Goal: Task Accomplishment & Management: Manage account settings

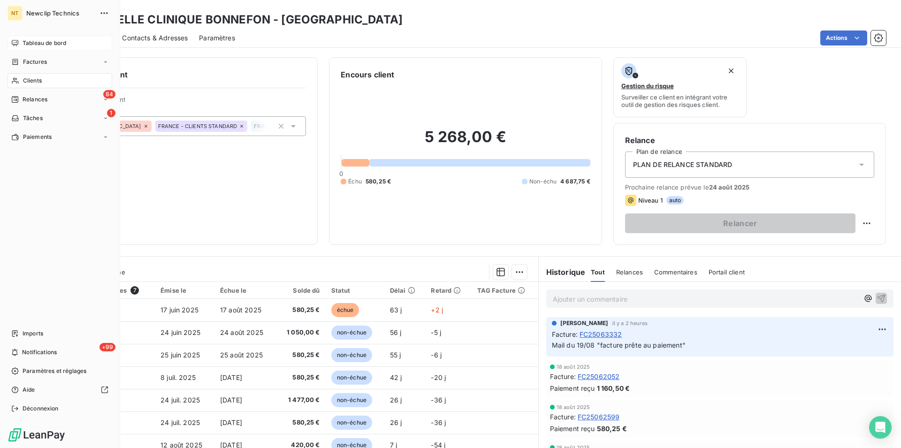
click at [43, 42] on span "Tableau de bord" at bounding box center [45, 43] width 44 height 8
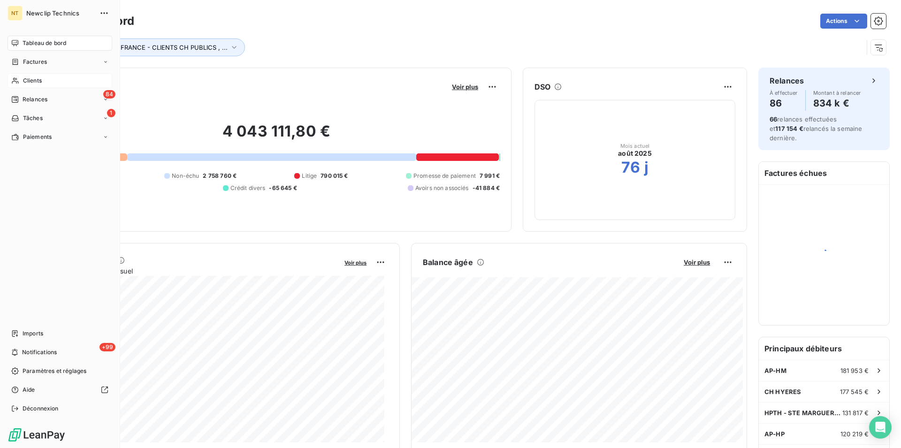
click at [34, 82] on span "Clients" at bounding box center [32, 81] width 19 height 8
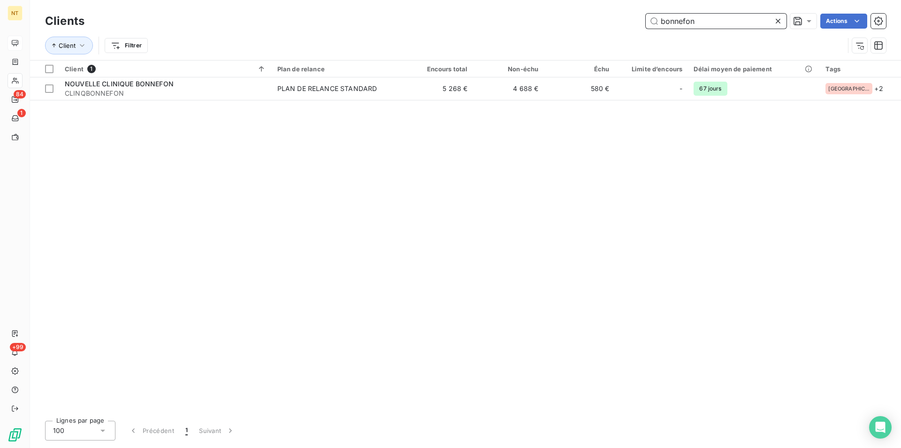
drag, startPoint x: 698, startPoint y: 18, endPoint x: 660, endPoint y: 19, distance: 38.5
click at [660, 19] on input "bonnefon" at bounding box center [716, 21] width 141 height 15
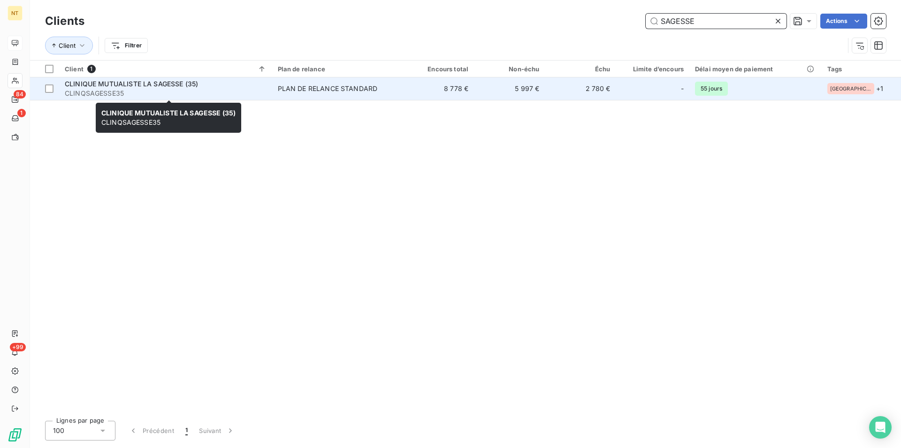
type input "SAGESSE"
click at [142, 86] on span "CLINIQUE MUTUALISTE LA SAGESSE (35)" at bounding box center [131, 84] width 133 height 8
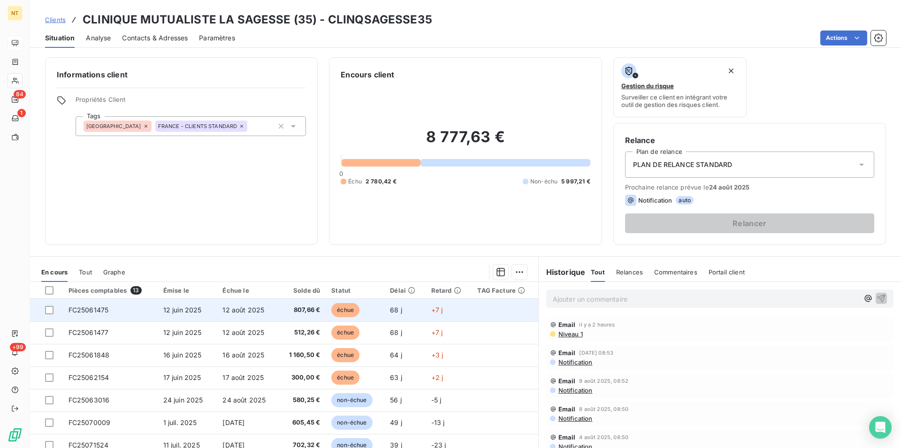
click at [109, 310] on td "FC25061475" at bounding box center [110, 310] width 95 height 23
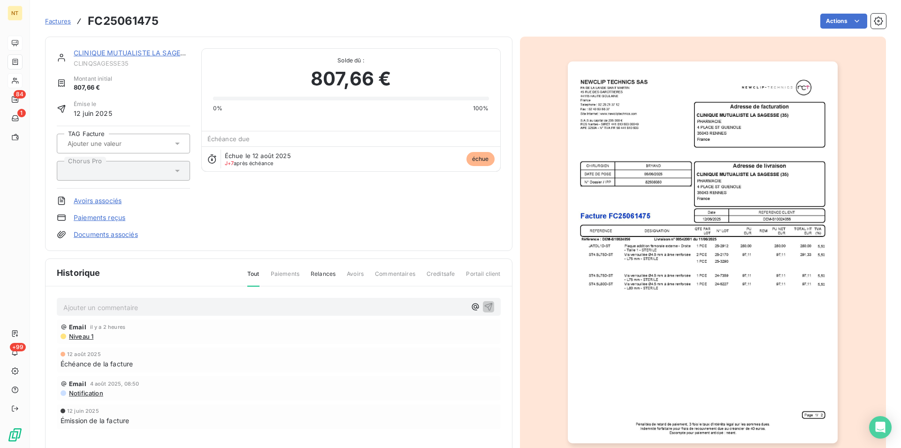
click at [82, 306] on p "Ajouter un commentaire ﻿" at bounding box center [264, 308] width 403 height 12
click at [116, 306] on span "Retour d'un mail par lequel un virement avait été effectué le [DATE]" at bounding box center [168, 307] width 211 height 8
click at [318, 308] on p "Retour d'un mail le 19/08 par lequel un virement avait été effectué le [DATE]" at bounding box center [264, 307] width 403 height 11
drag, startPoint x: 60, startPoint y: 305, endPoint x: 399, endPoint y: 321, distance: 339.7
click at [399, 321] on div "Retour d'un mail le 19/08 par lequel un virement avait été effectué le [DATE] p…" at bounding box center [279, 377] width 467 height 180
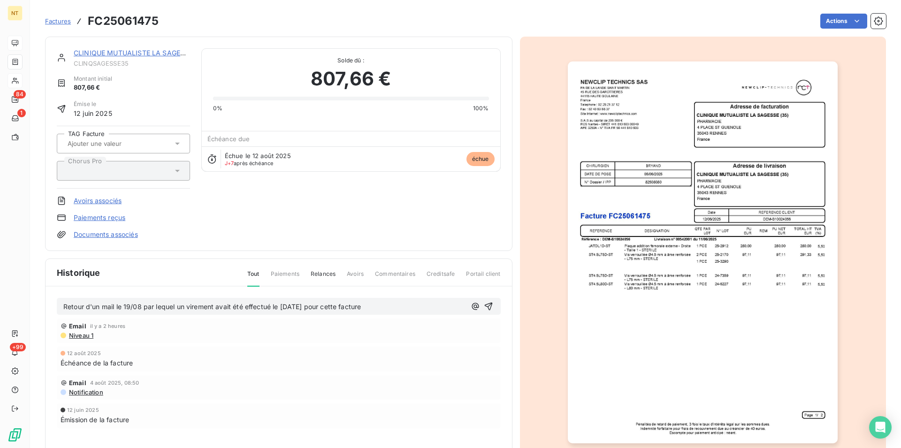
copy span "Retour d'un mail le 19/08 par lequel un virement avait été effectué le [DATE] p…"
click at [487, 306] on icon "button" at bounding box center [488, 306] width 9 height 9
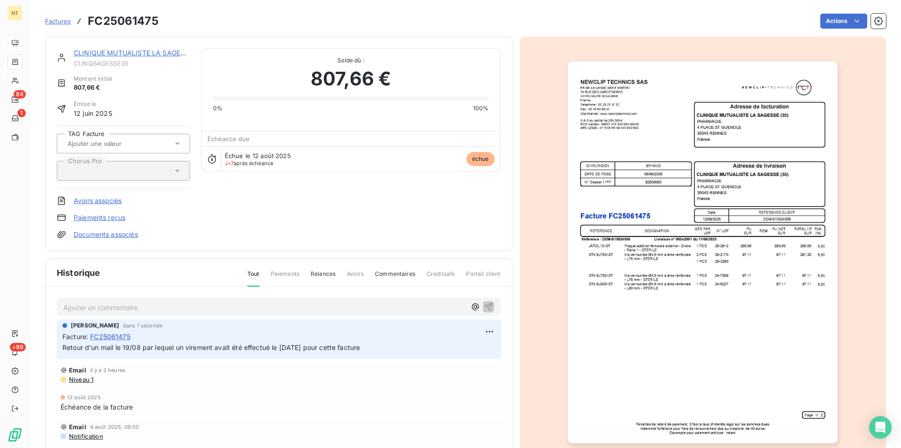
click at [143, 52] on link "CLINIQUE MUTUALISTE LA SAGESSE (35)" at bounding box center [141, 53] width 134 height 8
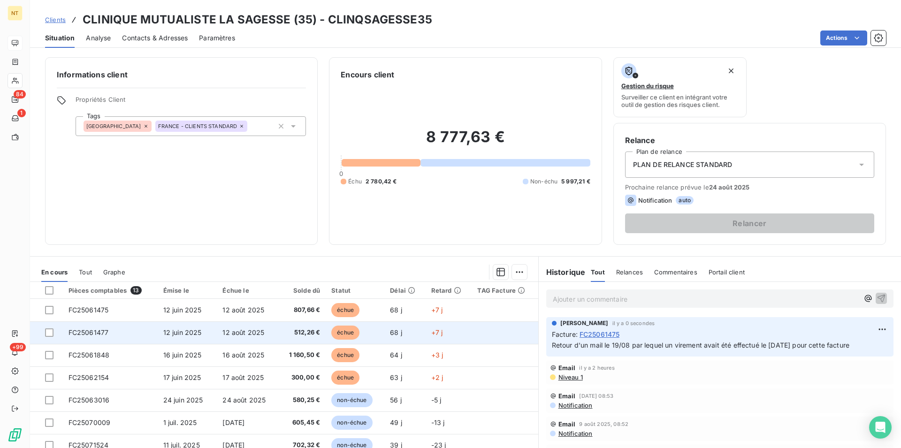
click at [108, 331] on td "FC25061477" at bounding box center [110, 332] width 95 height 23
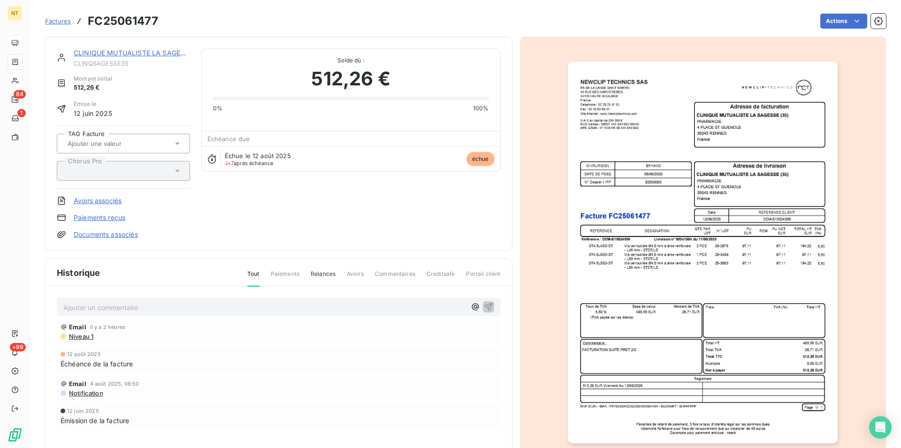
click at [105, 307] on p "Ajouter un commentaire ﻿" at bounding box center [264, 308] width 403 height 12
click at [487, 305] on icon "button" at bounding box center [488, 306] width 9 height 9
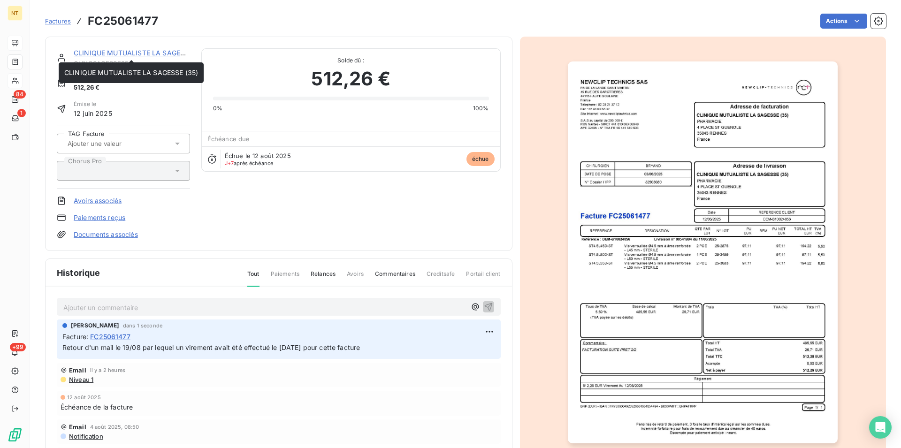
click at [150, 53] on link "CLINIQUE MUTUALISTE LA SAGESSE (35)" at bounding box center [141, 53] width 134 height 8
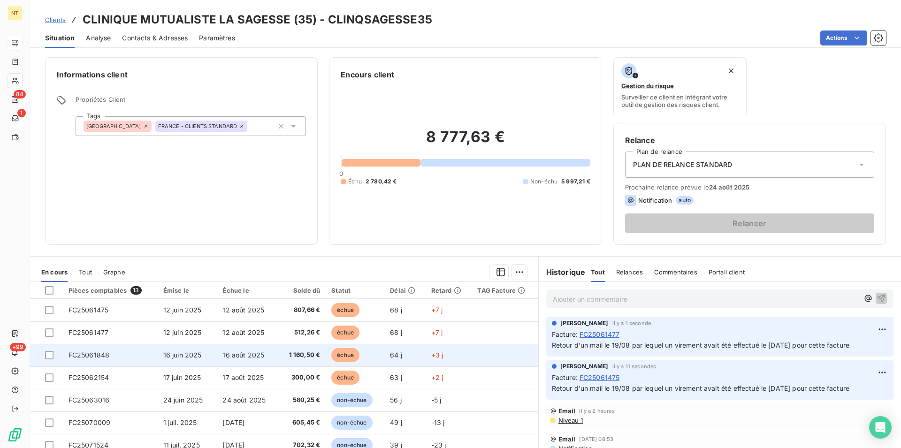
click at [101, 358] on span "FC25061848" at bounding box center [89, 355] width 41 height 8
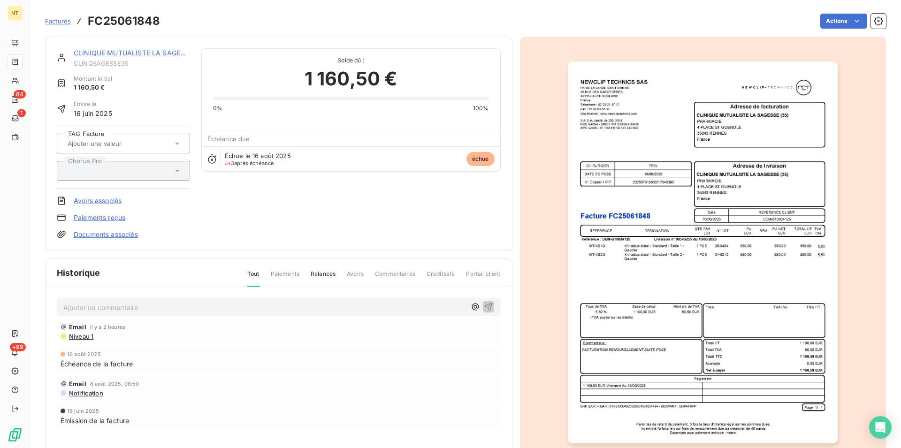
click at [122, 306] on p "Ajouter un commentaire ﻿" at bounding box center [264, 308] width 403 height 12
click at [484, 303] on icon "button" at bounding box center [488, 306] width 9 height 9
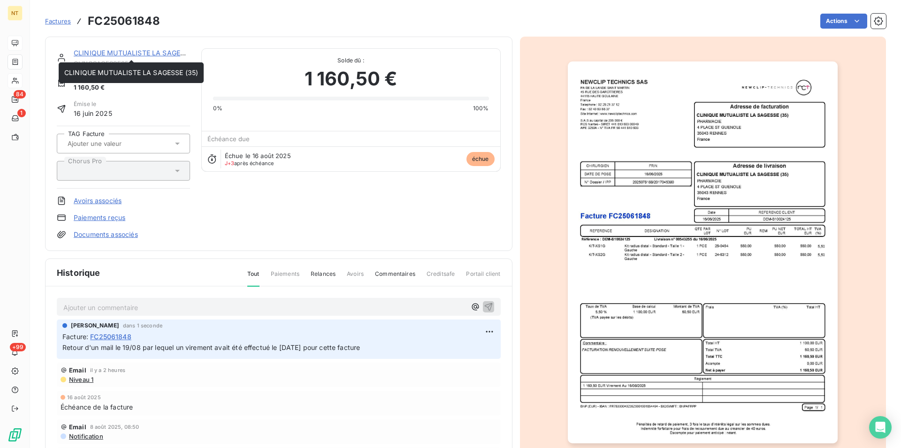
click at [131, 54] on link "CLINIQUE MUTUALISTE LA SAGESSE (35)" at bounding box center [141, 53] width 134 height 8
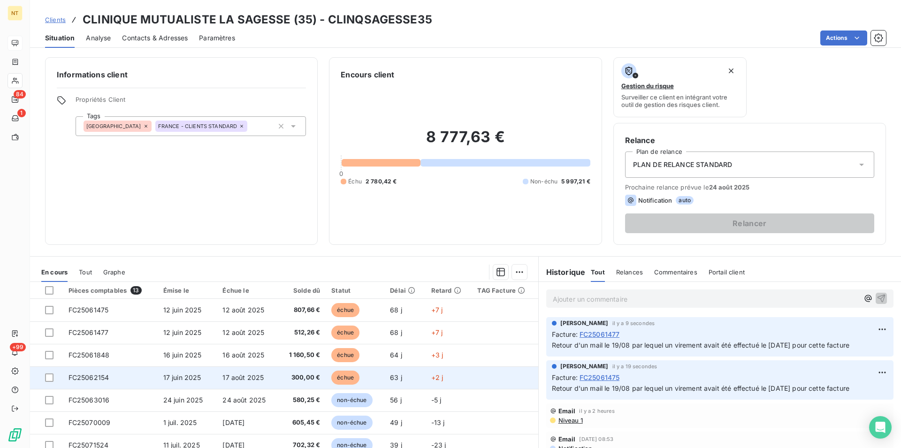
click at [114, 379] on td "FC25062154" at bounding box center [110, 378] width 95 height 23
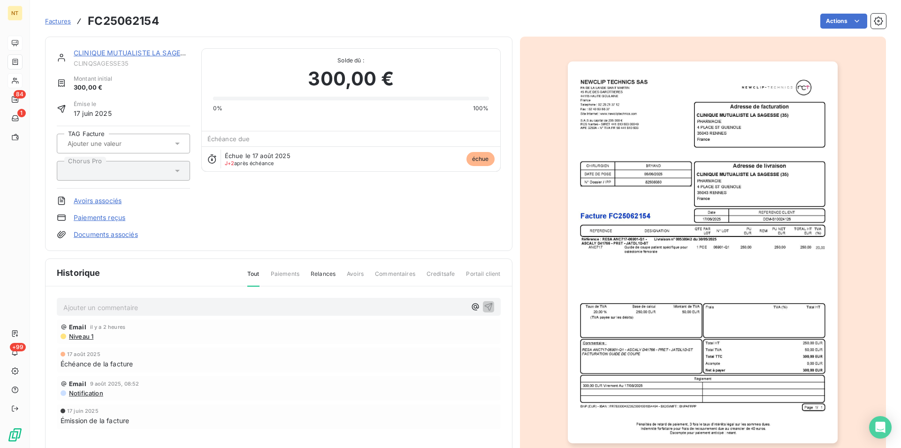
click at [115, 305] on p "Ajouter un commentaire ﻿" at bounding box center [264, 308] width 403 height 12
click at [485, 303] on icon "button" at bounding box center [488, 306] width 9 height 9
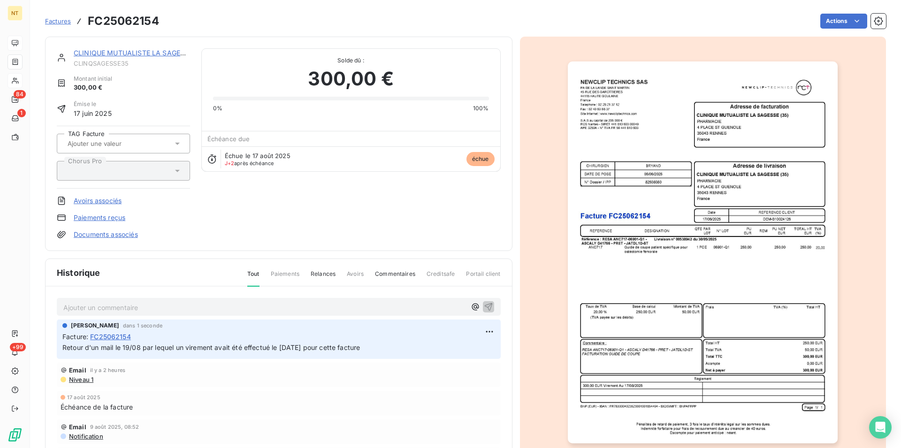
click at [130, 53] on link "CLINIQUE MUTUALISTE LA SAGESSE (35)" at bounding box center [141, 53] width 134 height 8
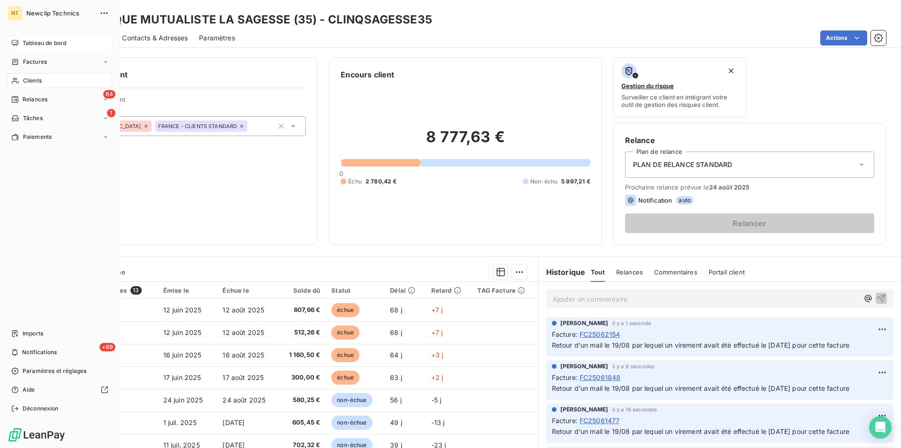
click at [42, 77] on div "Clients" at bounding box center [60, 80] width 105 height 15
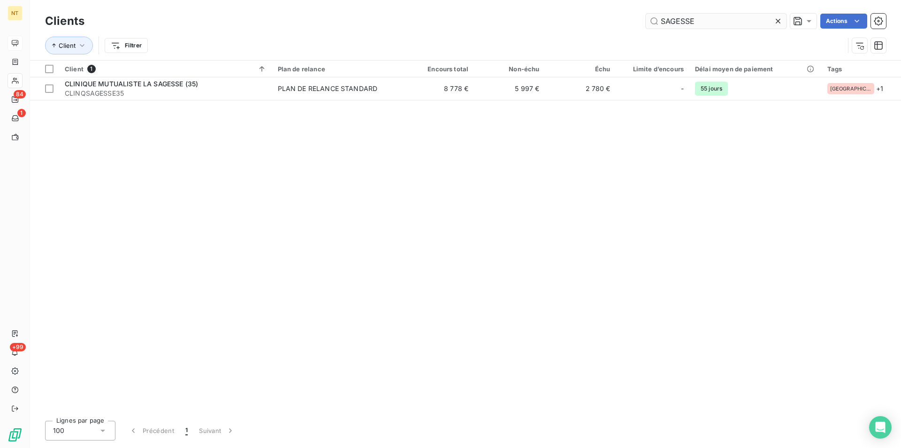
drag, startPoint x: 705, startPoint y: 20, endPoint x: 652, endPoint y: 22, distance: 53.1
click at [652, 22] on input "SAGESSE" at bounding box center [716, 21] width 141 height 15
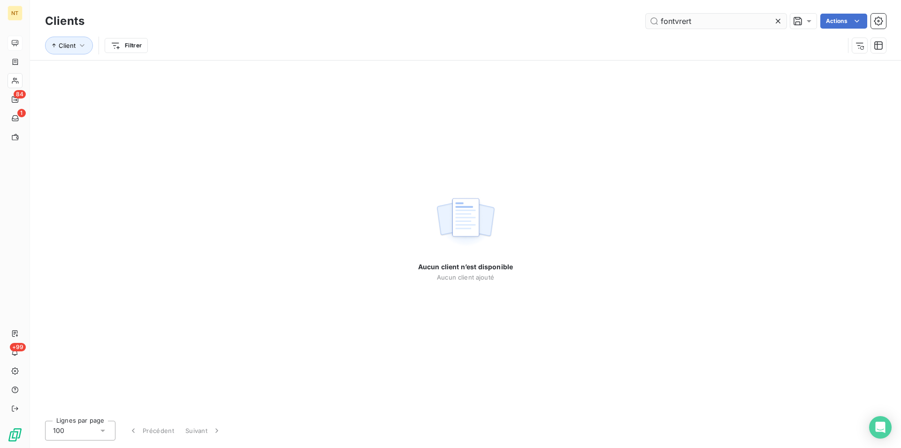
click at [681, 22] on input "fontvrert" at bounding box center [716, 21] width 141 height 15
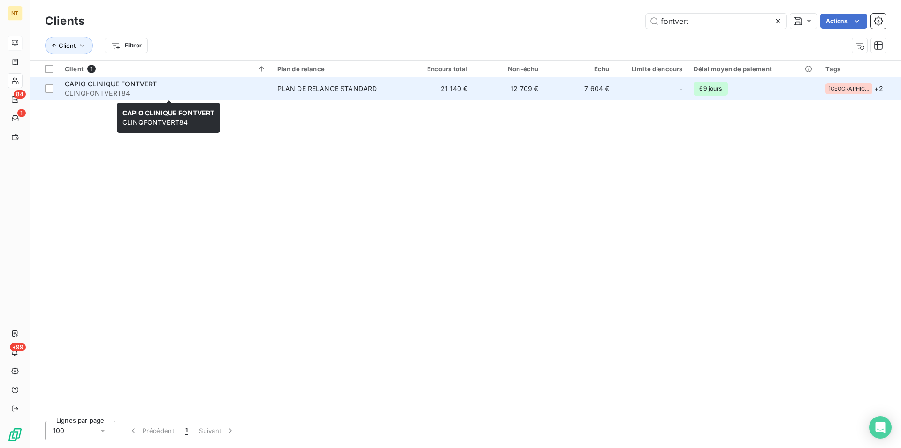
type input "fontvert"
click at [113, 83] on span "CAPIO CLINIQUE FONTVERT" at bounding box center [111, 84] width 92 height 8
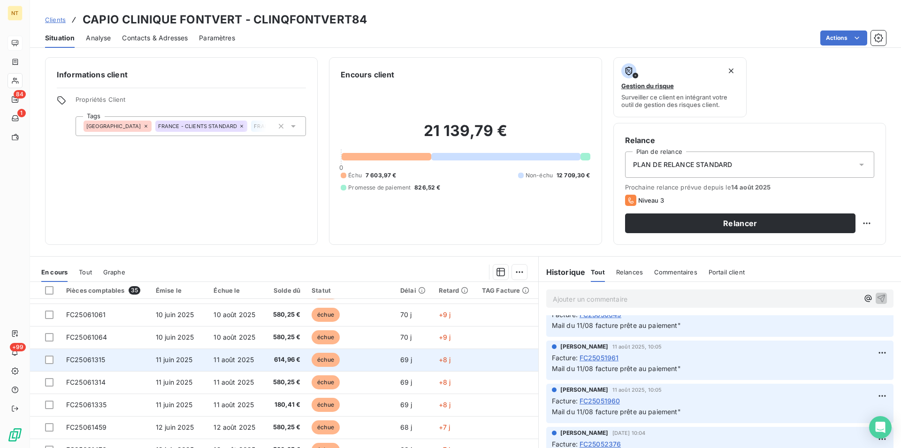
scroll to position [239, 0]
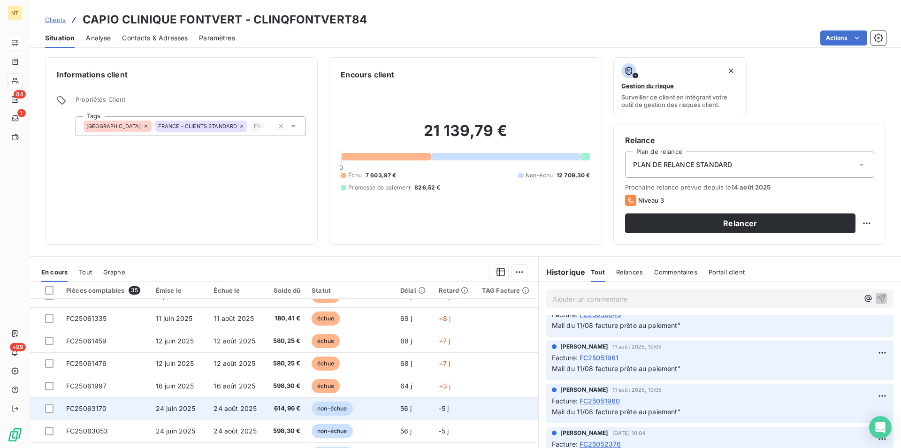
click at [97, 408] on span "FC25063170" at bounding box center [86, 409] width 41 height 8
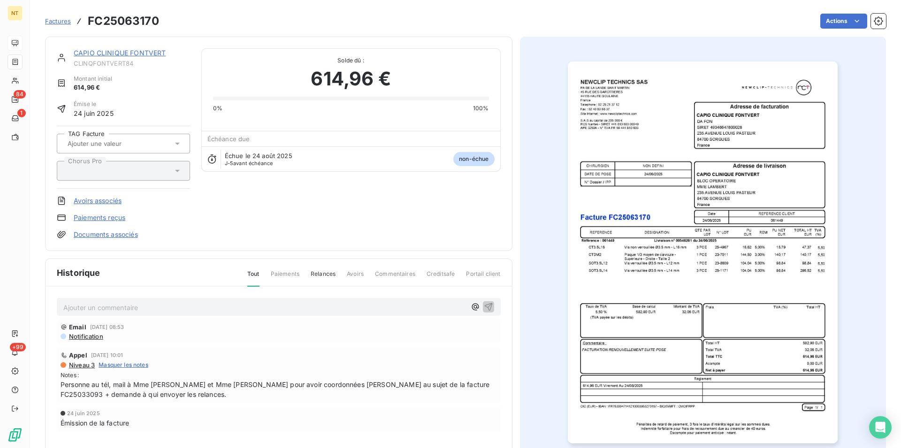
click at [67, 307] on p "Ajouter un commentaire ﻿" at bounding box center [264, 308] width 403 height 12
drag, startPoint x: 62, startPoint y: 306, endPoint x: 223, endPoint y: 310, distance: 161.0
click at [223, 310] on div "Mail du 19/08 "facture prête au paiement"" at bounding box center [279, 306] width 444 height 17
copy span "Mail du 19/08 "facture prête au paiement""
click at [484, 306] on icon "button" at bounding box center [488, 306] width 9 height 9
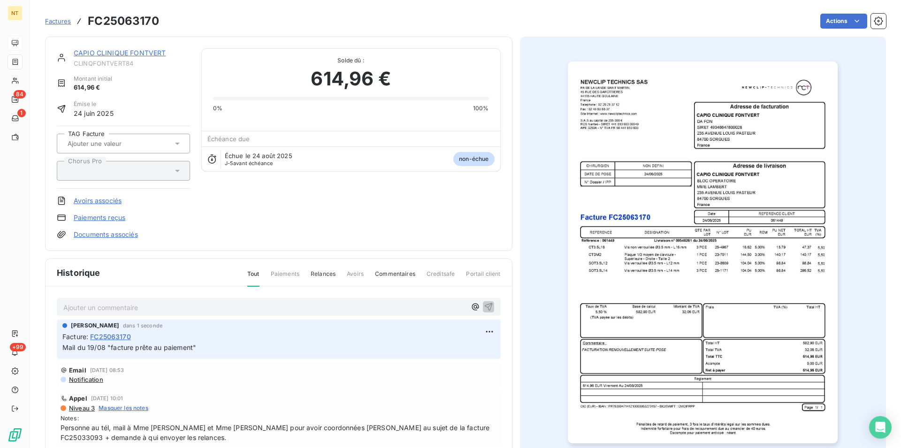
click at [132, 53] on link "CAPIO CLINIQUE FONTVERT" at bounding box center [120, 53] width 92 height 8
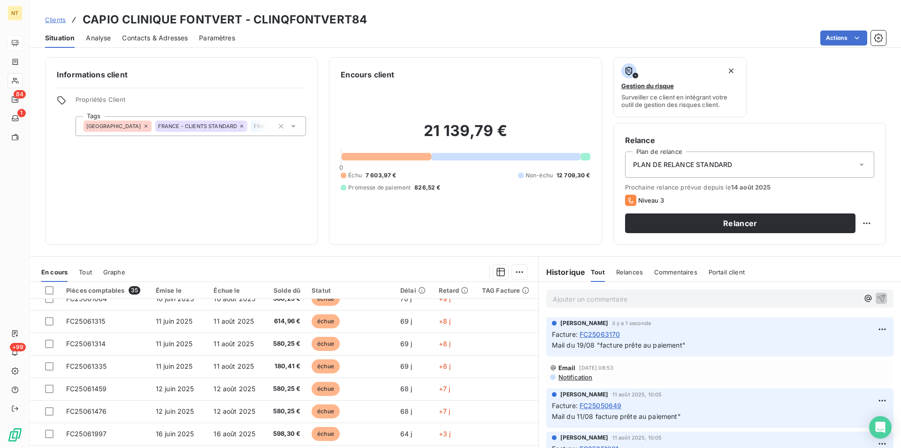
scroll to position [287, 0]
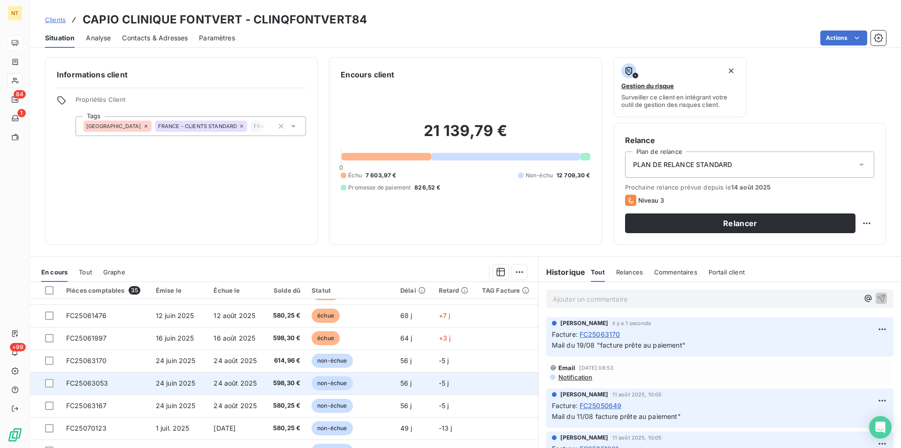
click at [92, 384] on span "FC25063053" at bounding box center [87, 383] width 42 height 8
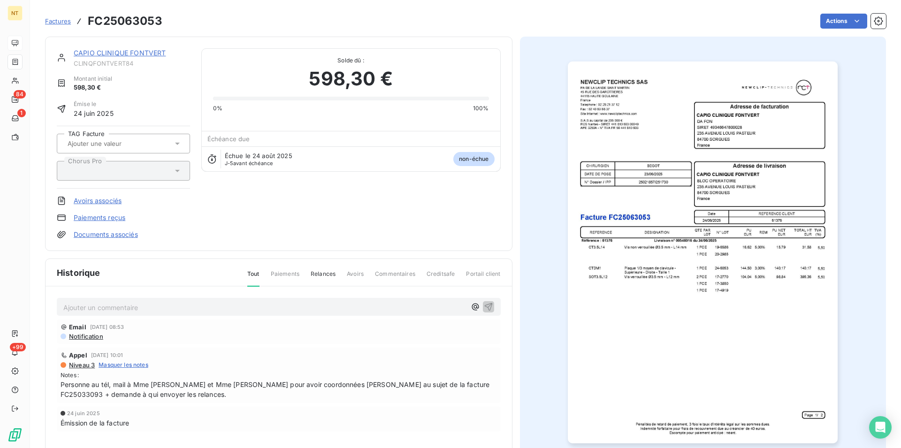
click at [99, 305] on p "Ajouter un commentaire ﻿" at bounding box center [264, 308] width 403 height 12
click at [484, 306] on icon "button" at bounding box center [488, 307] width 8 height 8
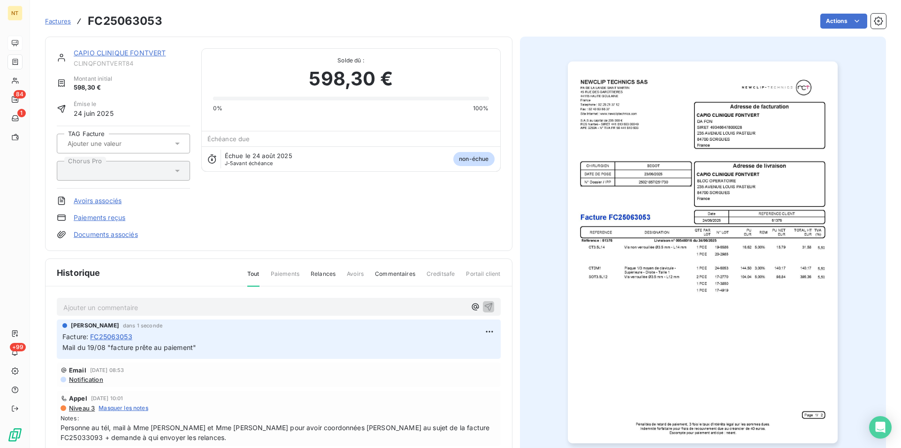
click at [106, 54] on link "CAPIO CLINIQUE FONTVERT" at bounding box center [120, 53] width 92 height 8
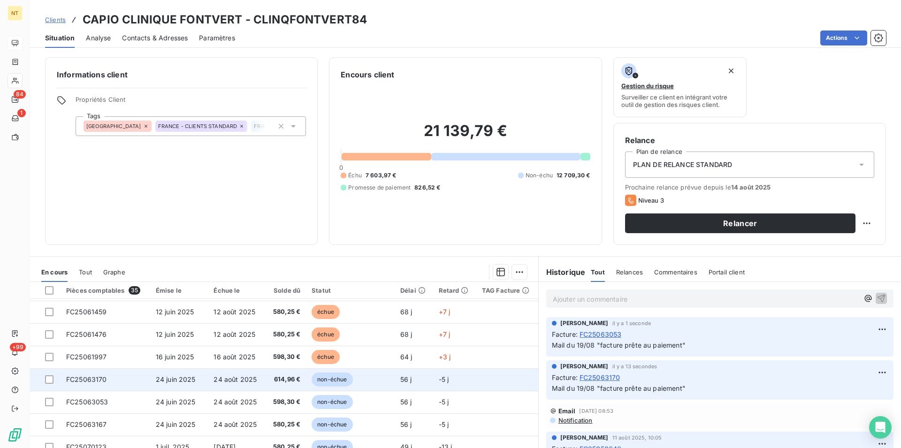
scroll to position [287, 0]
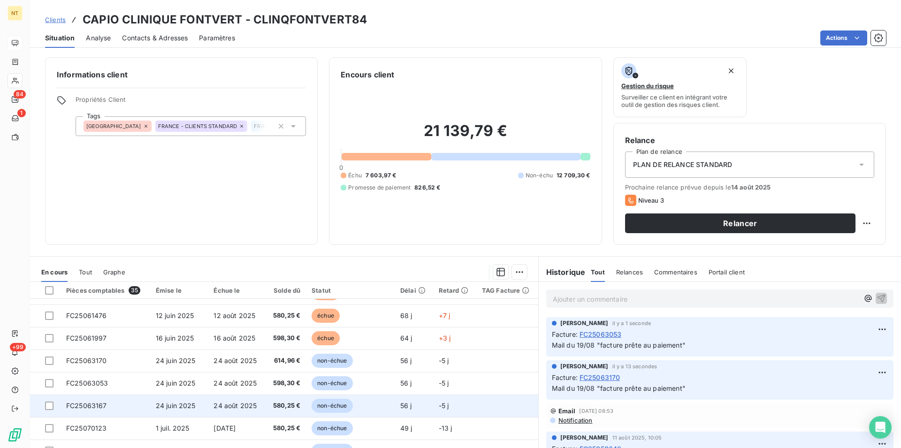
click at [101, 404] on span "FC25063167" at bounding box center [86, 406] width 41 height 8
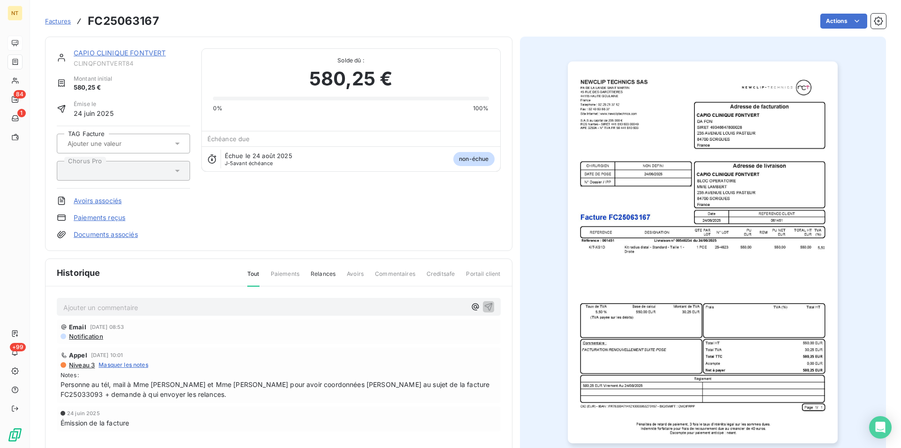
click at [100, 304] on p "Ajouter un commentaire ﻿" at bounding box center [264, 308] width 403 height 12
click at [486, 306] on icon "button" at bounding box center [488, 306] width 9 height 9
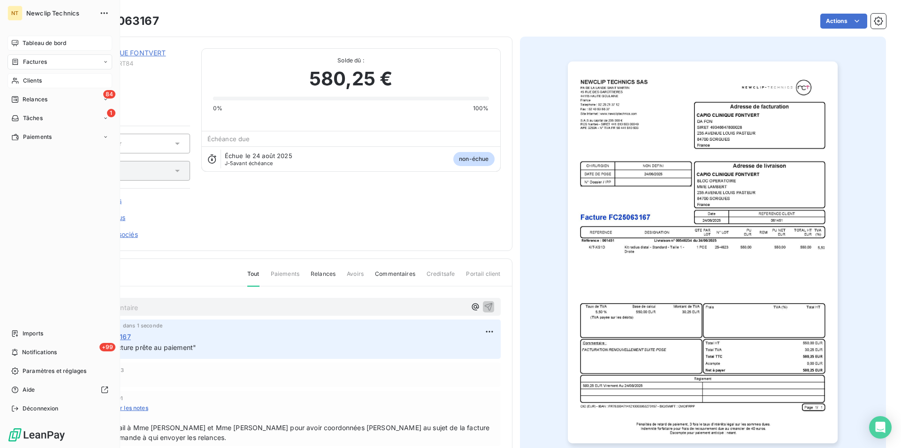
drag, startPoint x: 41, startPoint y: 79, endPoint x: 52, endPoint y: 88, distance: 14.0
click at [40, 79] on span "Clients" at bounding box center [32, 81] width 19 height 8
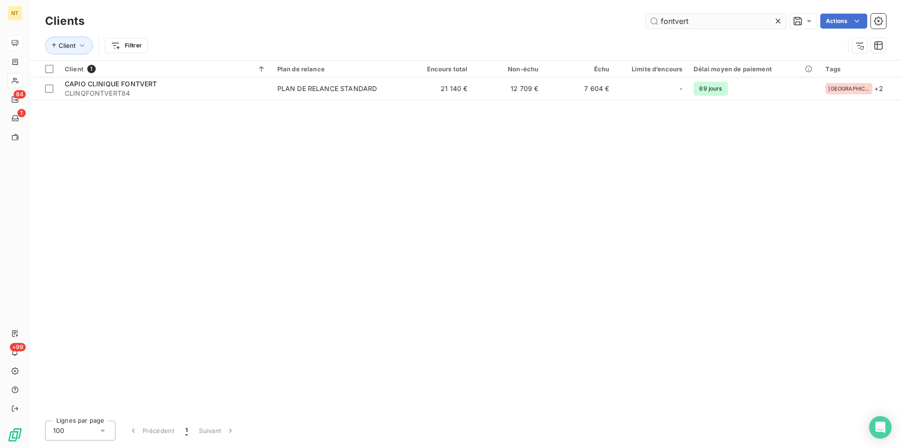
drag, startPoint x: 701, startPoint y: 24, endPoint x: 657, endPoint y: 19, distance: 44.8
click at [657, 19] on input "fontvert" at bounding box center [716, 21] width 141 height 15
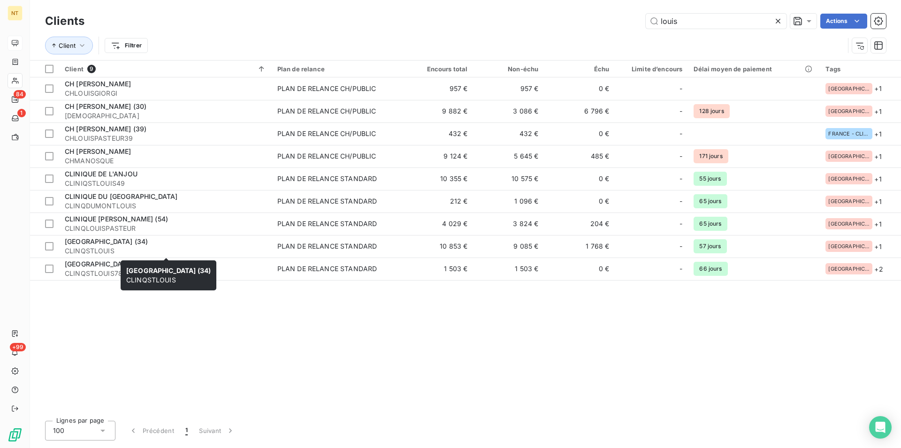
type input "louis"
click at [122, 267] on div "[GEOGRAPHIC_DATA] (34) CLINQSTLOUIS [GEOGRAPHIC_DATA] (34) CLINQSTLOUIS" at bounding box center [169, 275] width 96 height 30
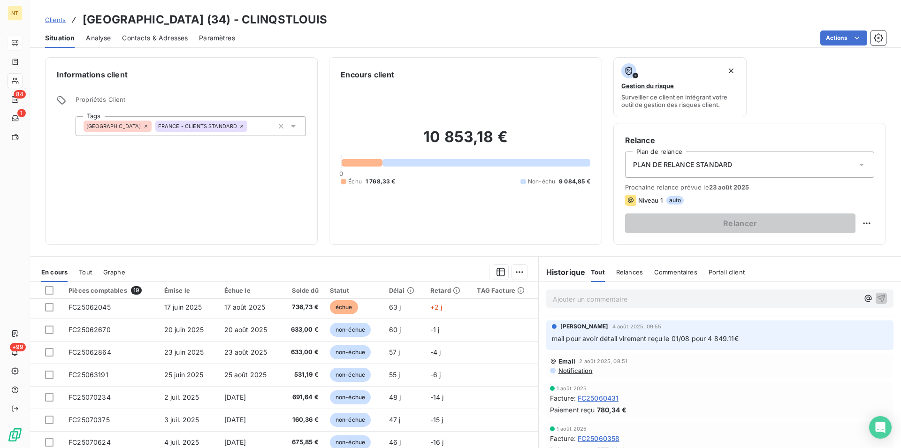
scroll to position [239, 0]
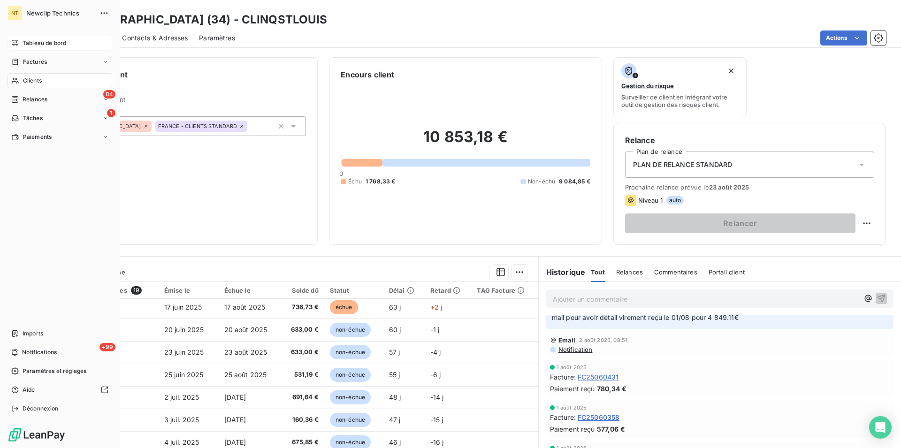
click at [33, 79] on span "Clients" at bounding box center [32, 81] width 19 height 8
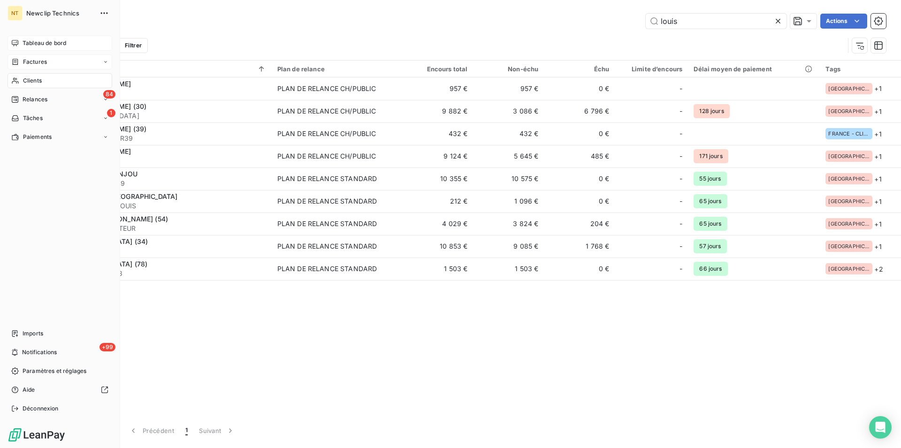
click at [38, 59] on span "Factures" at bounding box center [35, 62] width 24 height 8
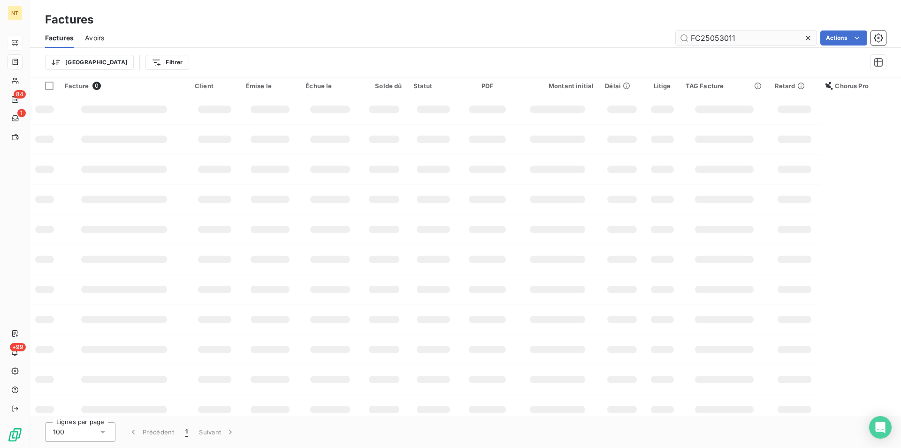
drag, startPoint x: 734, startPoint y: 38, endPoint x: 712, endPoint y: 38, distance: 22.1
click at [712, 38] on input "FC25053011" at bounding box center [746, 38] width 141 height 15
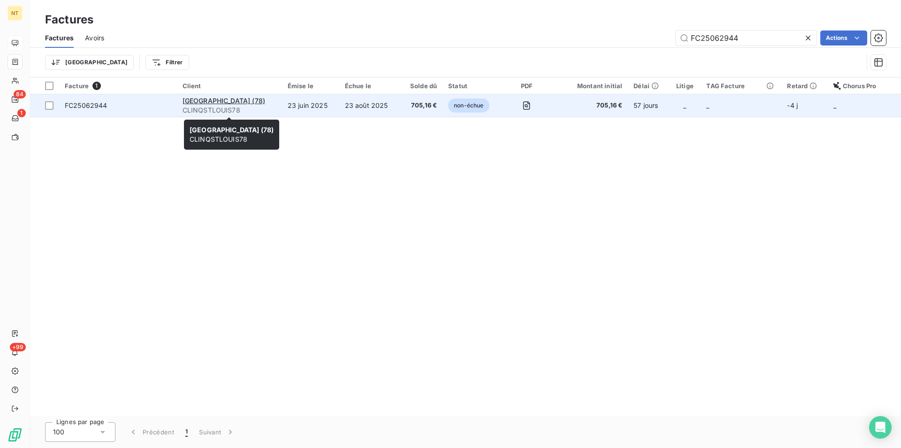
type input "FC25062944"
click at [234, 108] on span "CLINQSTLOUIS78" at bounding box center [230, 110] width 94 height 9
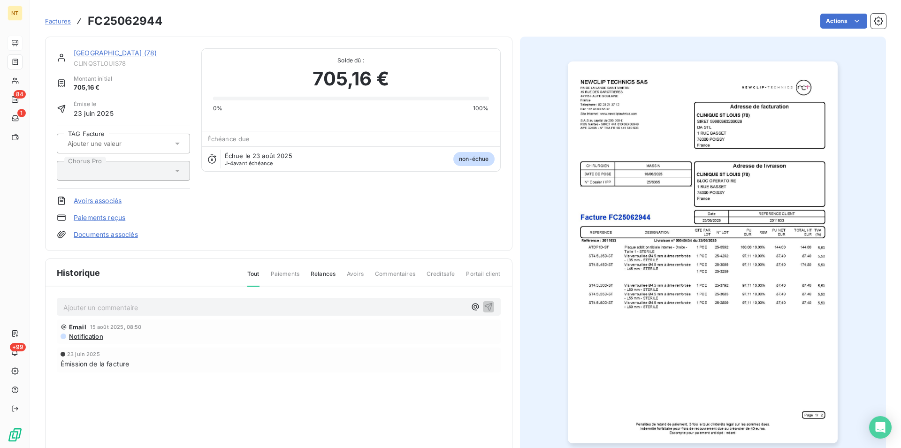
click at [72, 305] on p "Ajouter un commentaire ﻿" at bounding box center [264, 308] width 403 height 12
click at [484, 305] on icon "button" at bounding box center [488, 306] width 9 height 9
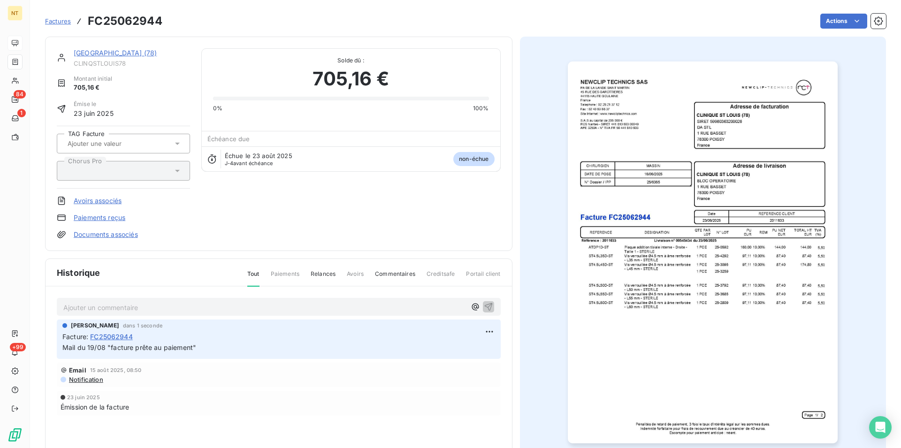
click at [105, 55] on link "[GEOGRAPHIC_DATA] (78)" at bounding box center [115, 53] width 83 height 8
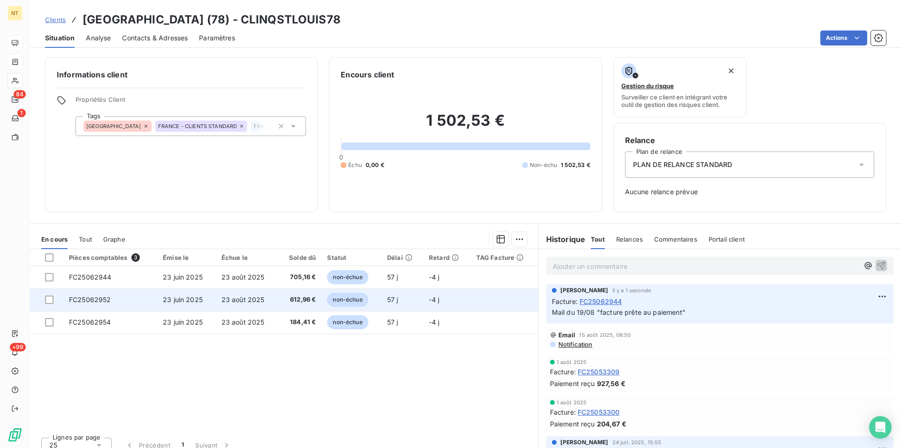
click at [115, 298] on td "FC25062952" at bounding box center [110, 300] width 94 height 23
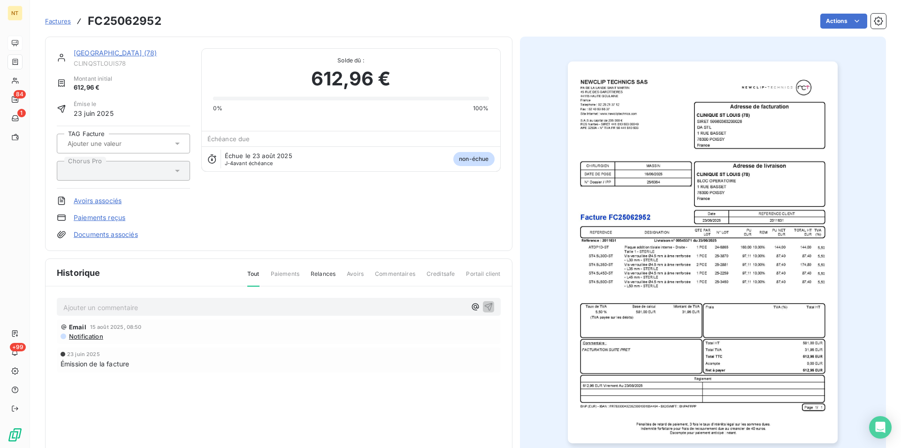
click at [115, 306] on p "Ajouter un commentaire ﻿" at bounding box center [264, 308] width 403 height 12
click at [484, 306] on icon "button" at bounding box center [488, 307] width 8 height 8
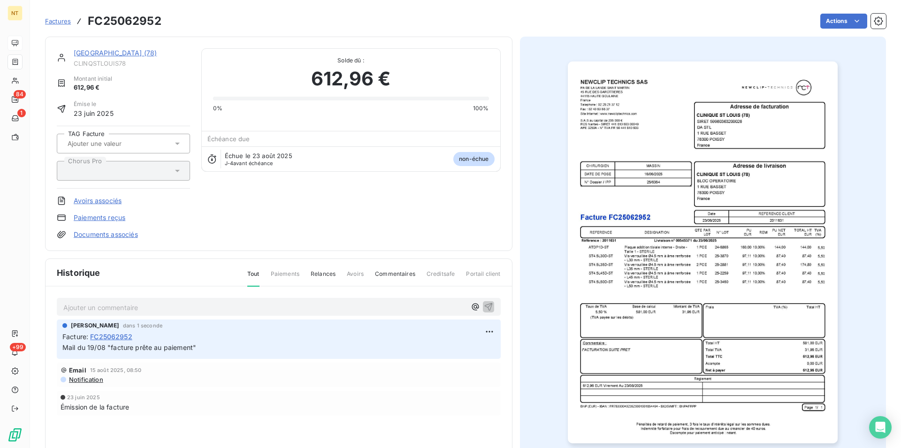
click at [115, 53] on link "[GEOGRAPHIC_DATA] (78)" at bounding box center [115, 53] width 83 height 8
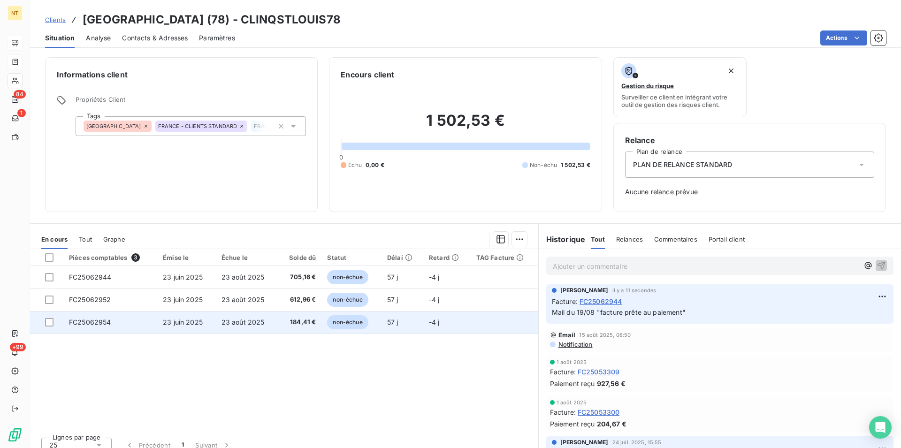
click at [95, 321] on span "FC25062954" at bounding box center [90, 322] width 42 height 8
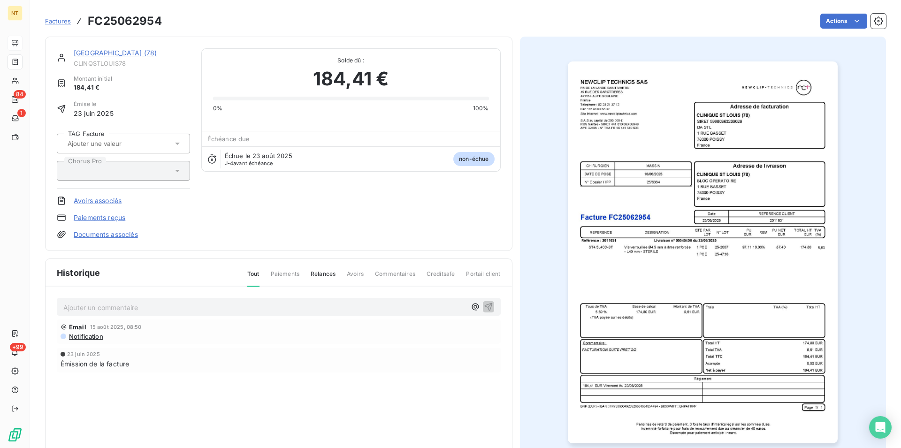
click at [107, 306] on p "Ajouter un commentaire ﻿" at bounding box center [264, 308] width 403 height 12
click at [487, 307] on icon "button" at bounding box center [488, 306] width 9 height 9
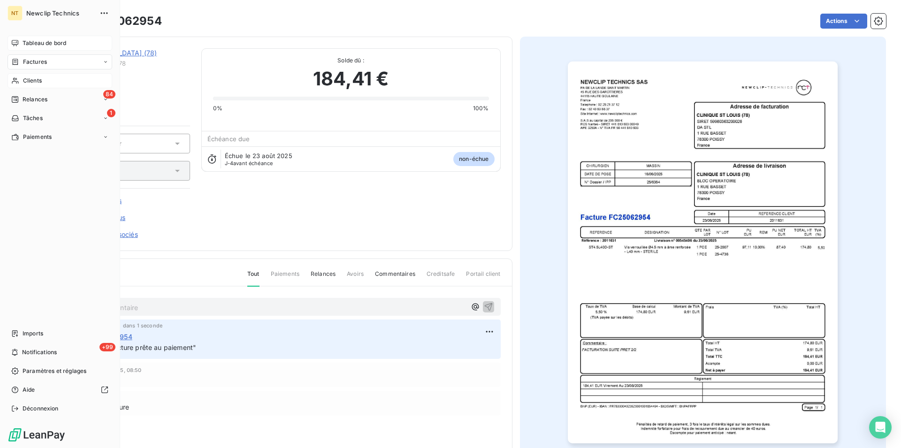
click at [41, 83] on span "Clients" at bounding box center [32, 81] width 19 height 8
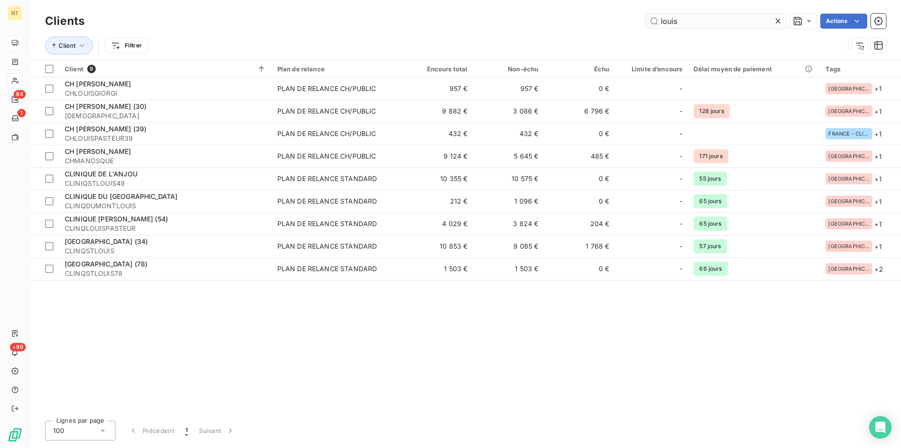
drag, startPoint x: 682, startPoint y: 19, endPoint x: 648, endPoint y: 20, distance: 34.7
click at [648, 20] on input "louis" at bounding box center [716, 21] width 141 height 15
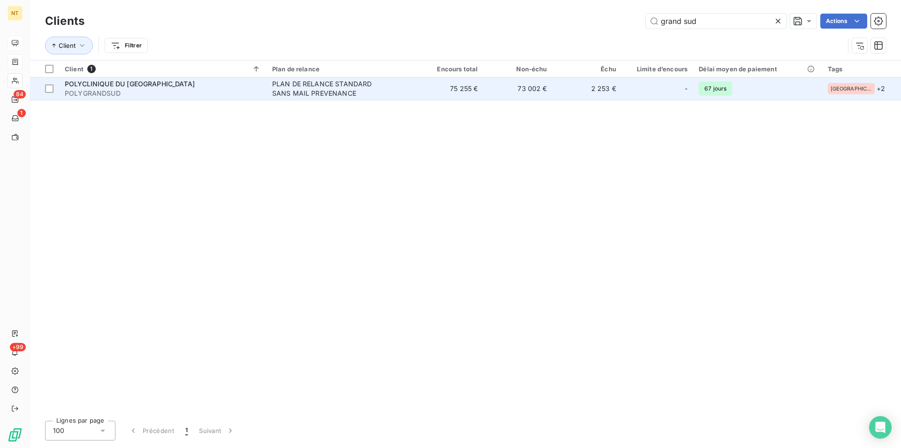
type input "grand sud"
click at [136, 86] on span "POLYCLINIQUE DU [GEOGRAPHIC_DATA]" at bounding box center [130, 84] width 130 height 8
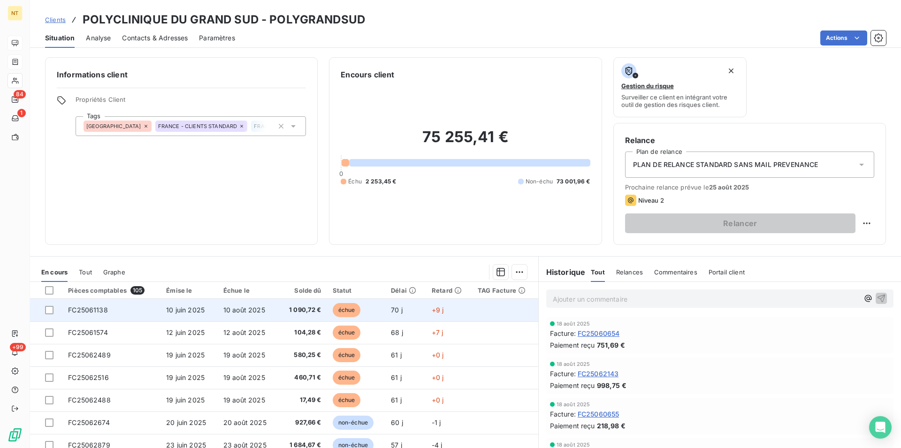
click at [99, 308] on span "FC25061138" at bounding box center [88, 310] width 40 height 8
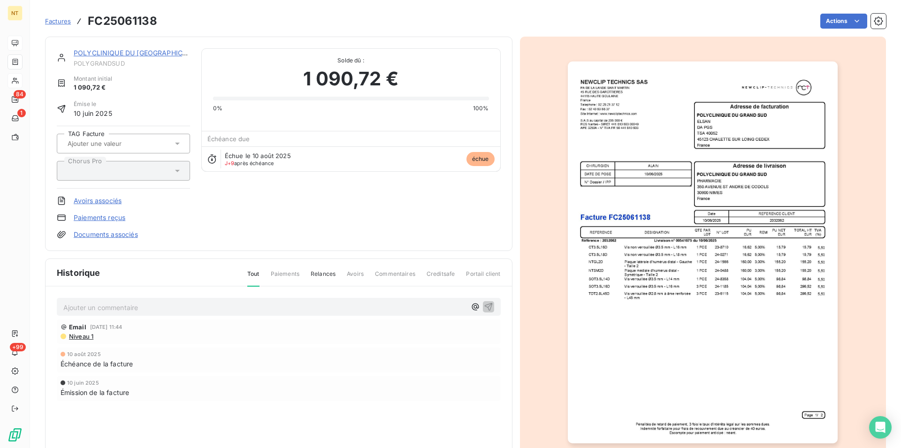
click at [99, 303] on p "Ajouter un commentaire ﻿" at bounding box center [264, 308] width 403 height 12
click at [161, 309] on p "Mail du 19/08 facture réglée" at bounding box center [264, 307] width 403 height 11
click at [484, 305] on icon "button" at bounding box center [488, 306] width 9 height 9
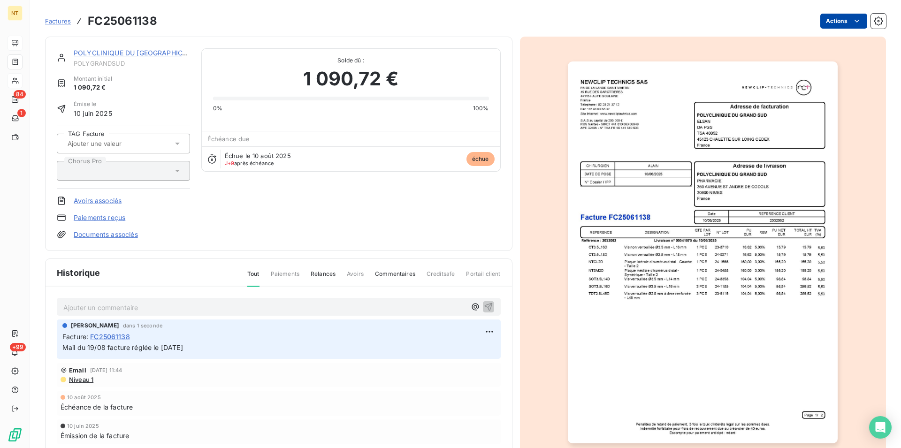
click at [849, 21] on html "NT 84 1 +99 Factures FC25061138 Actions POLYCLINIQUE DU GRAND SUD POLYGRANDSUD …" at bounding box center [450, 224] width 901 height 448
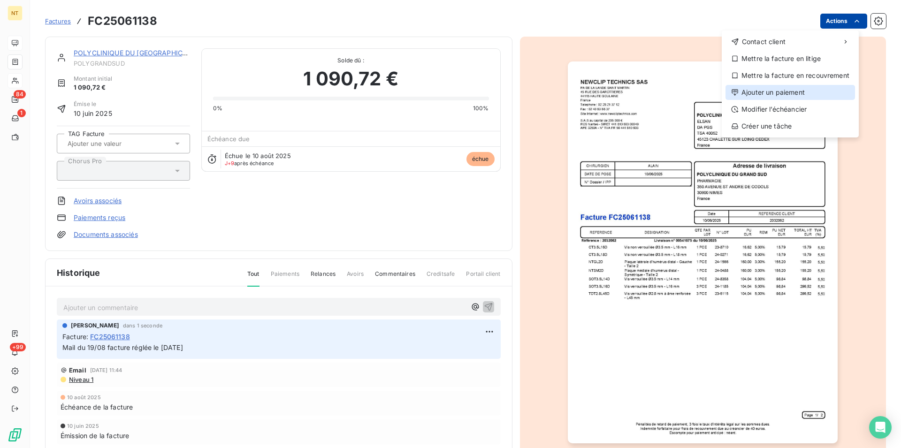
click at [763, 94] on div "Ajouter un paiement" at bounding box center [791, 92] width 130 height 15
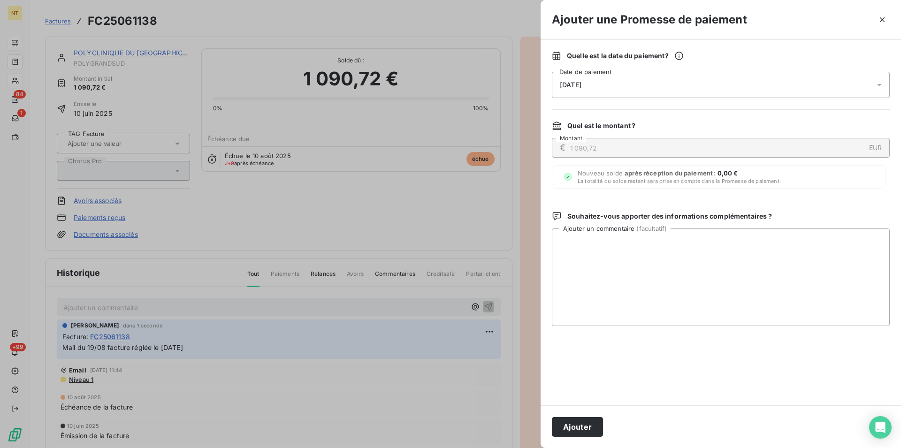
click at [646, 84] on div "[DATE]" at bounding box center [721, 85] width 338 height 26
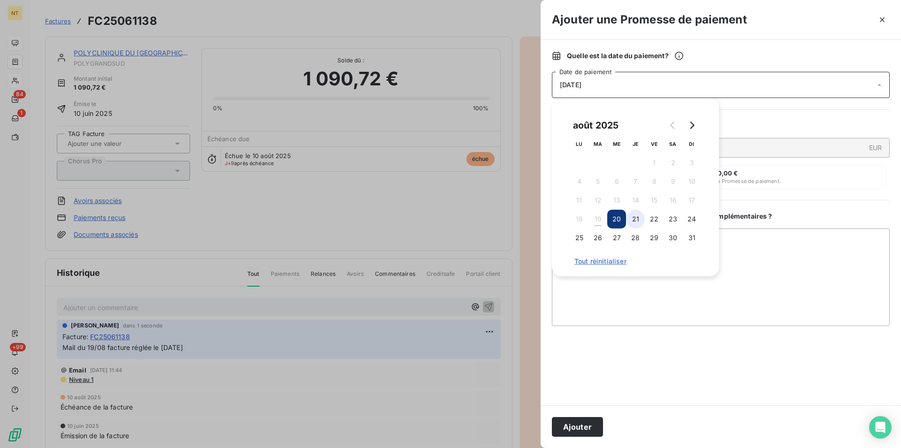
click at [634, 220] on button "21" at bounding box center [635, 219] width 19 height 19
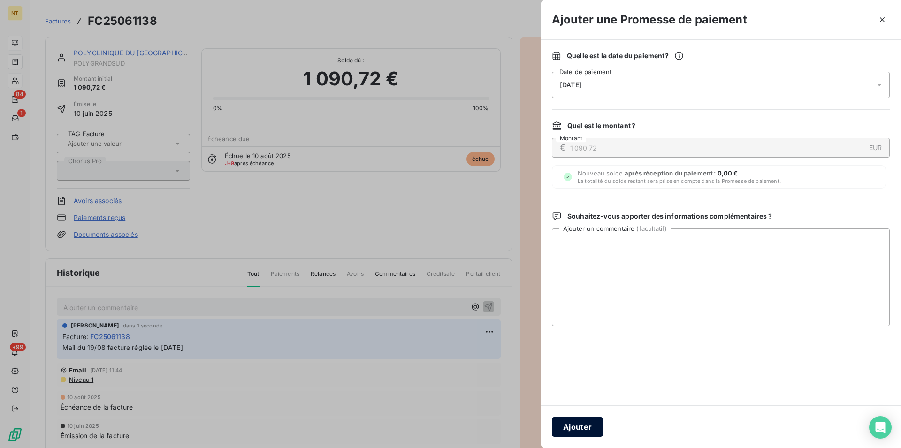
click at [583, 427] on button "Ajouter" at bounding box center [577, 427] width 51 height 20
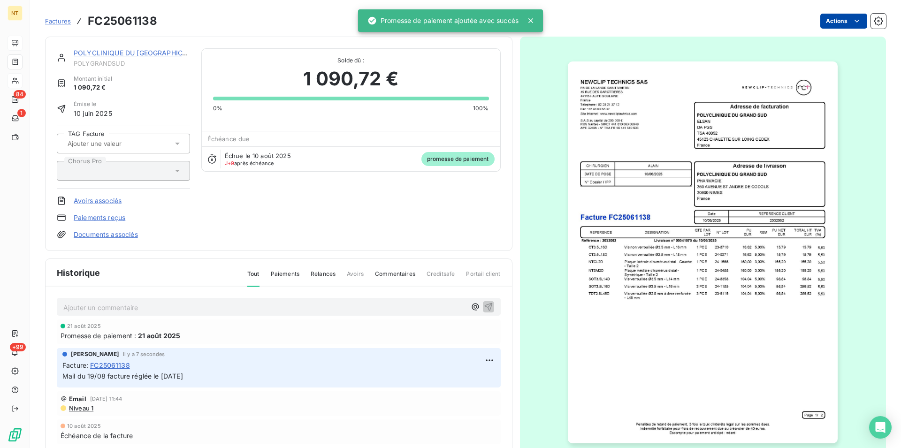
click at [126, 57] on div "POLYCLINIQUE DU [GEOGRAPHIC_DATA]" at bounding box center [132, 52] width 116 height 9
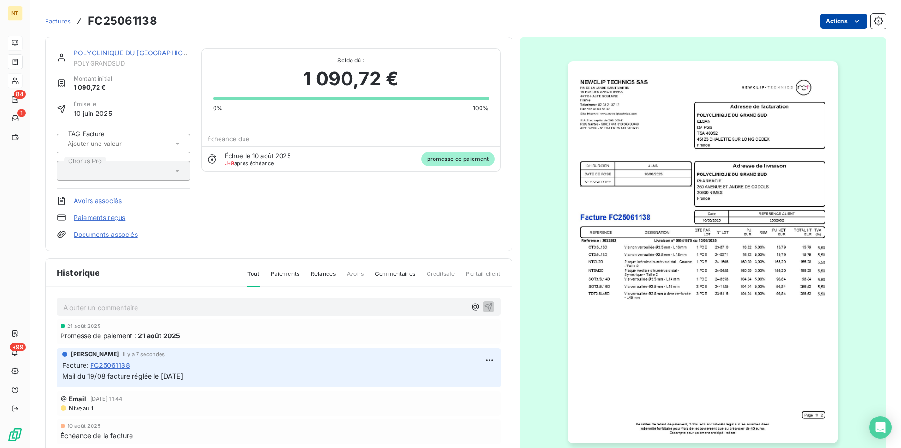
click at [142, 52] on link "POLYCLINIQUE DU [GEOGRAPHIC_DATA]" at bounding box center [139, 53] width 131 height 8
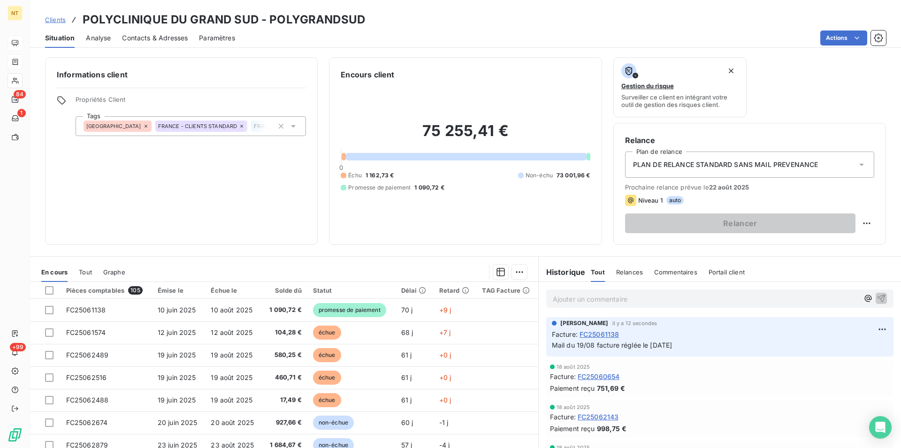
drag, startPoint x: 545, startPoint y: 347, endPoint x: 701, endPoint y: 345, distance: 155.8
click at [701, 345] on div "[PERSON_NAME] il y a 12 secondes Facture : FC25061138 Mail du 19/08 facture rég…" at bounding box center [719, 336] width 347 height 39
copy span "Mail du 19/08 facture réglée le [DATE]"
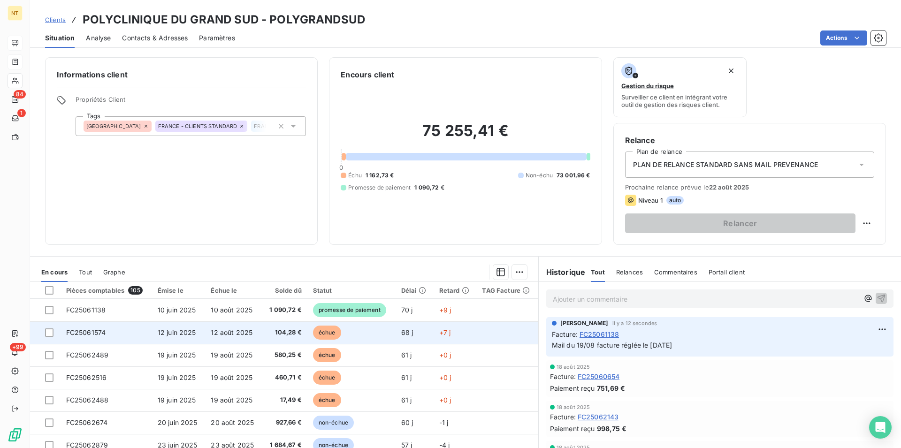
click at [118, 337] on td "FC25061574" at bounding box center [107, 332] width 92 height 23
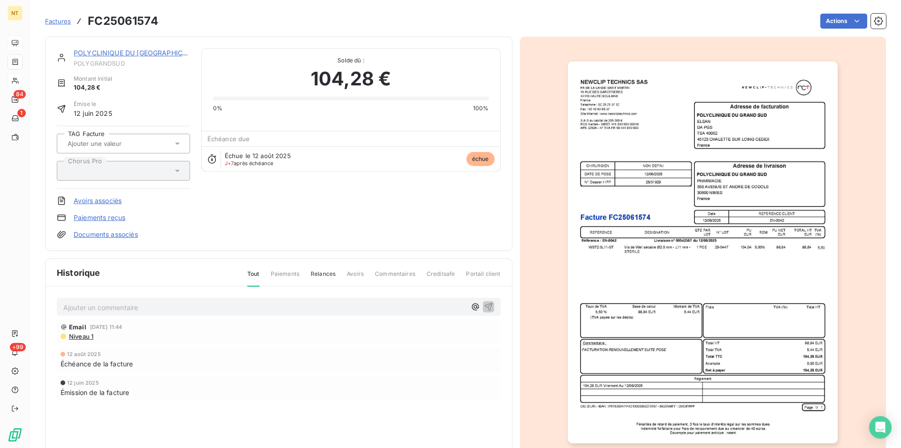
click at [178, 311] on p "Ajouter un commentaire ﻿" at bounding box center [264, 308] width 403 height 12
click at [484, 306] on icon "button" at bounding box center [488, 306] width 9 height 9
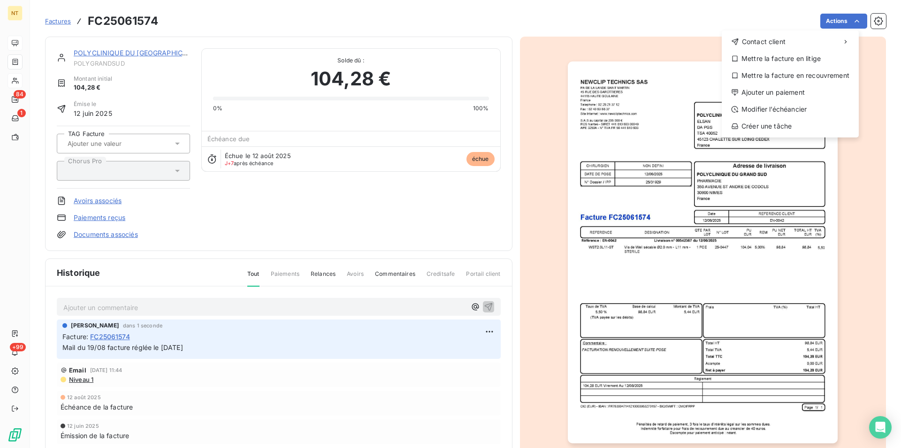
click at [849, 18] on html "NT 84 1 +99 Factures FC25061574 Actions Contact client Mettre la facture en lit…" at bounding box center [450, 224] width 901 height 448
click at [804, 90] on div "Ajouter un paiement" at bounding box center [791, 92] width 130 height 15
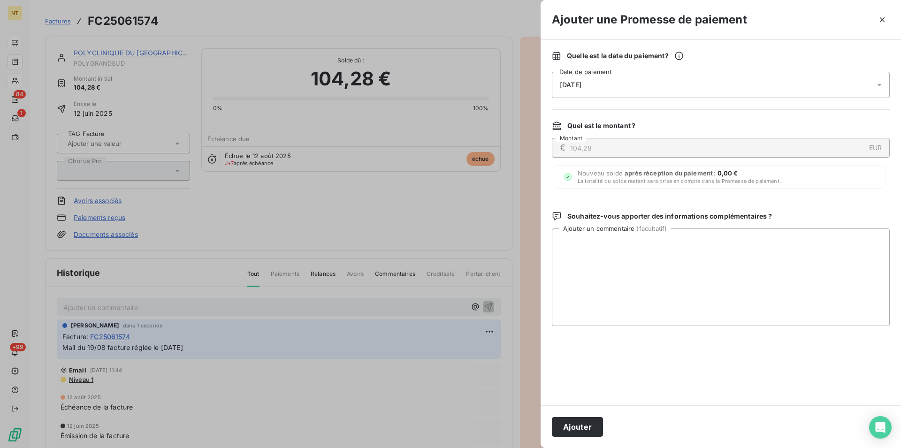
click at [653, 77] on div "[DATE]" at bounding box center [721, 85] width 338 height 26
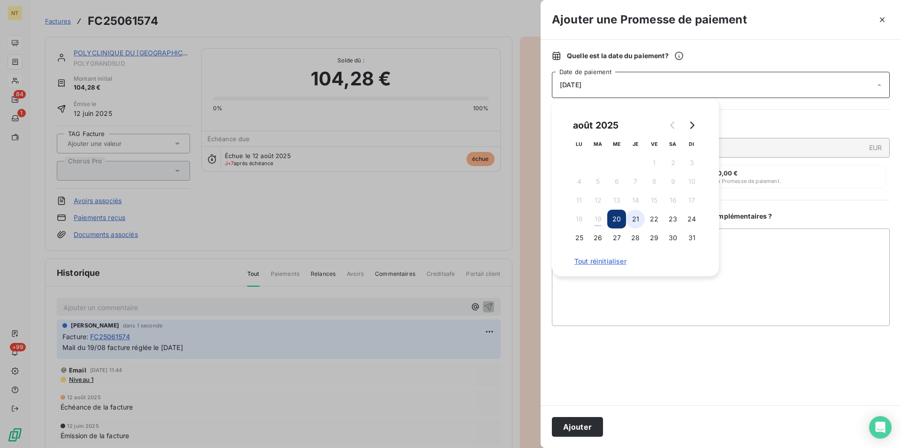
click at [637, 218] on button "21" at bounding box center [635, 219] width 19 height 19
click at [578, 426] on button "Ajouter" at bounding box center [577, 427] width 51 height 20
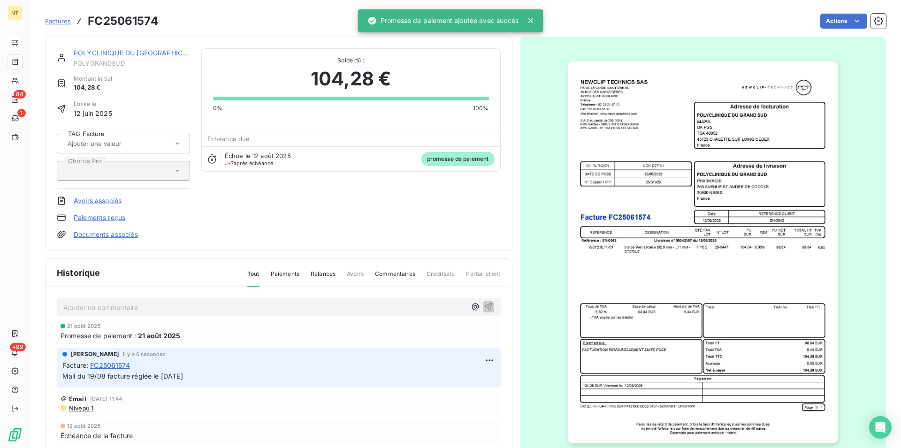
click at [141, 54] on link "POLYCLINIQUE DU [GEOGRAPHIC_DATA]" at bounding box center [139, 53] width 131 height 8
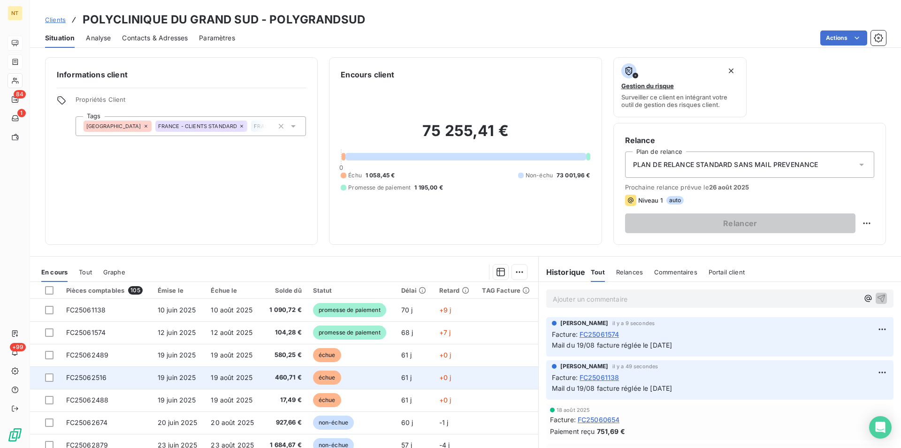
click at [117, 377] on td "FC25062516" at bounding box center [107, 378] width 92 height 23
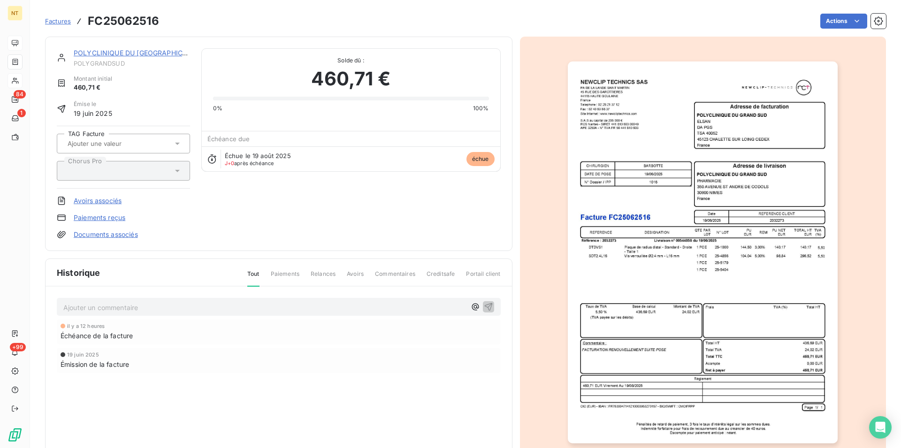
click at [136, 304] on p "Ajouter un commentaire ﻿" at bounding box center [264, 308] width 403 height 12
click at [486, 306] on icon "button" at bounding box center [488, 306] width 9 height 9
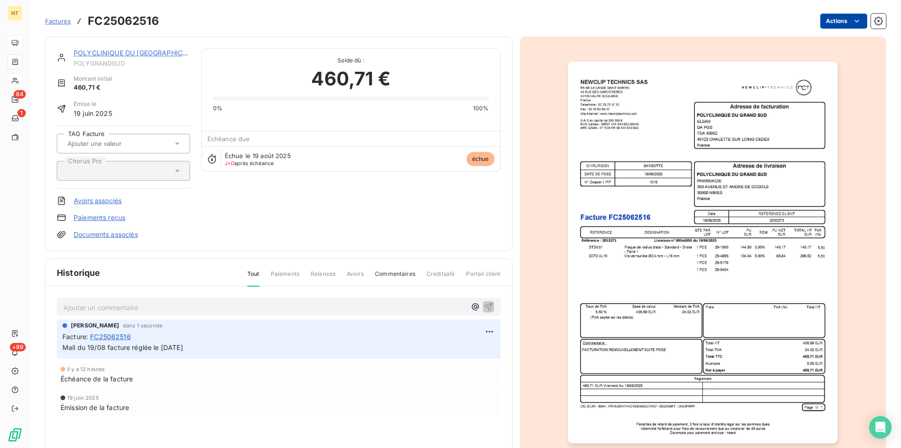
click at [849, 23] on html "NT 84 1 +99 Factures FC25062516 Actions POLYCLINIQUE DU GRAND SUD POLYGRANDSUD …" at bounding box center [450, 224] width 901 height 448
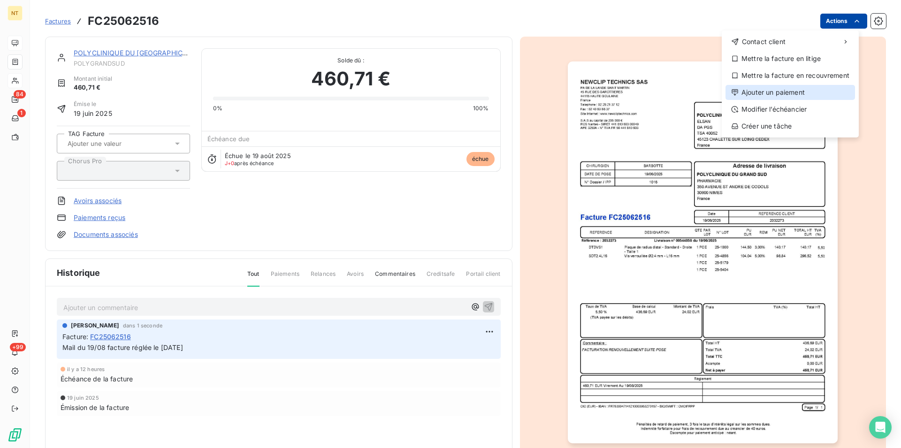
click at [786, 91] on div "Ajouter un paiement" at bounding box center [791, 92] width 130 height 15
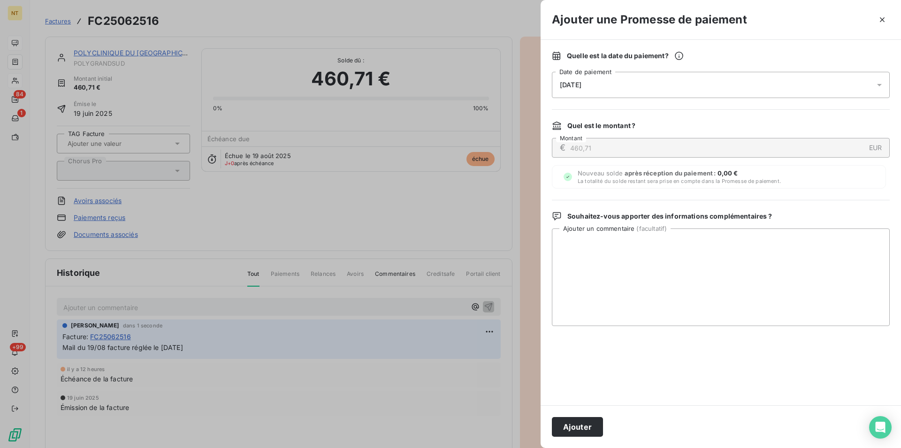
click at [676, 80] on div "[DATE]" at bounding box center [721, 85] width 338 height 26
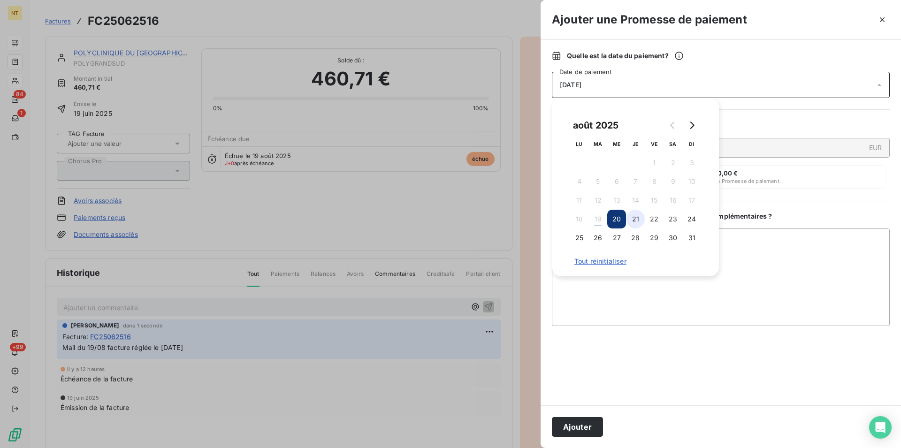
click at [637, 219] on button "21" at bounding box center [635, 219] width 19 height 19
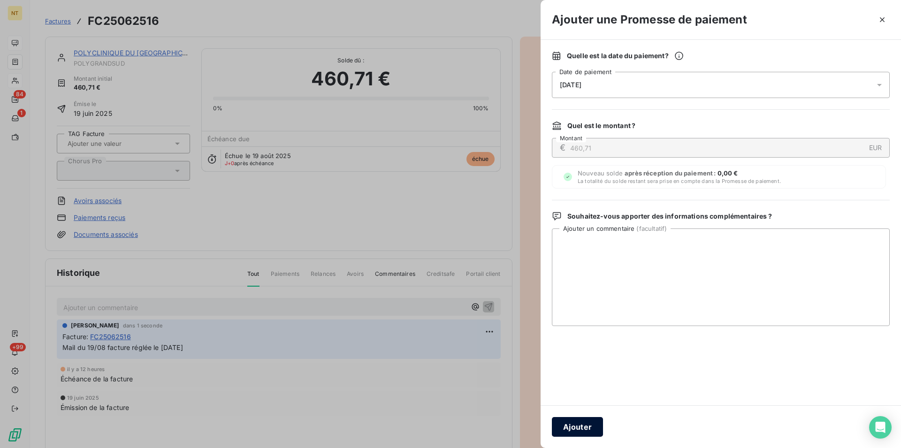
click at [575, 427] on button "Ajouter" at bounding box center [577, 427] width 51 height 20
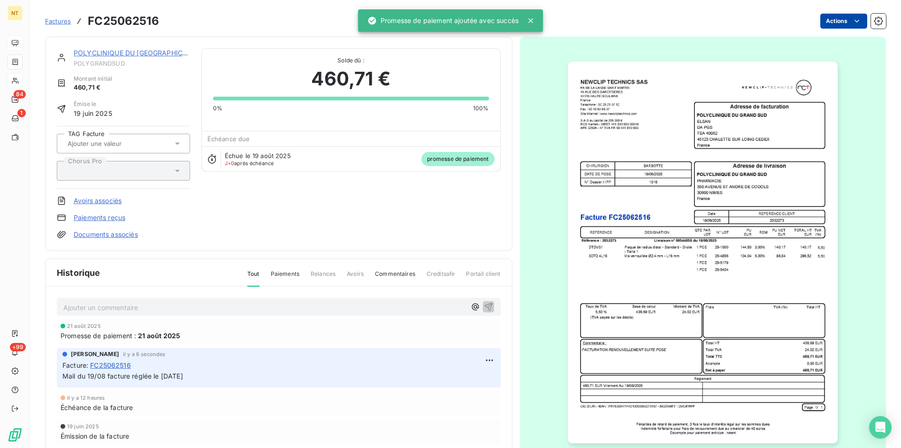
click at [127, 55] on link "POLYCLINIQUE DU [GEOGRAPHIC_DATA]" at bounding box center [139, 53] width 131 height 8
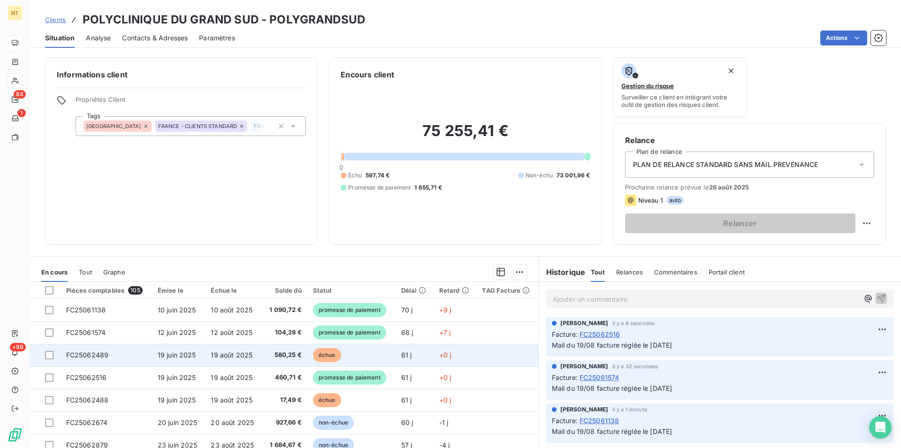
click at [109, 356] on td "FC25062489" at bounding box center [107, 355] width 92 height 23
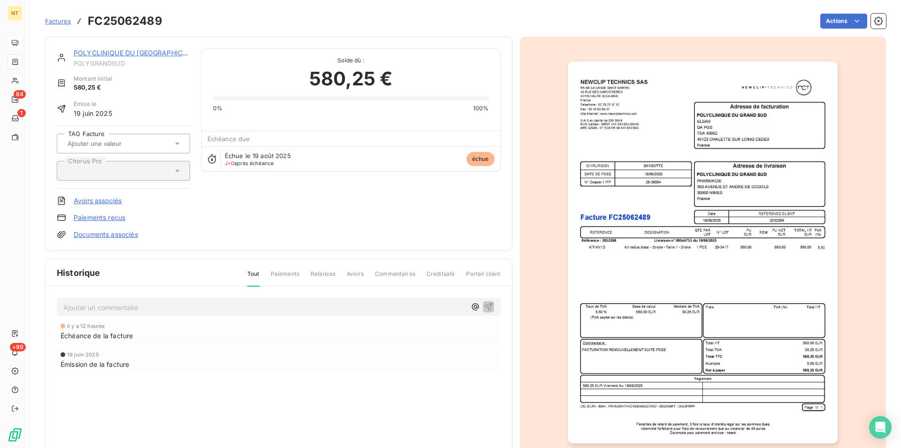
click at [118, 304] on p "Ajouter un commentaire ﻿" at bounding box center [264, 308] width 403 height 12
click at [484, 304] on icon "button" at bounding box center [488, 306] width 9 height 9
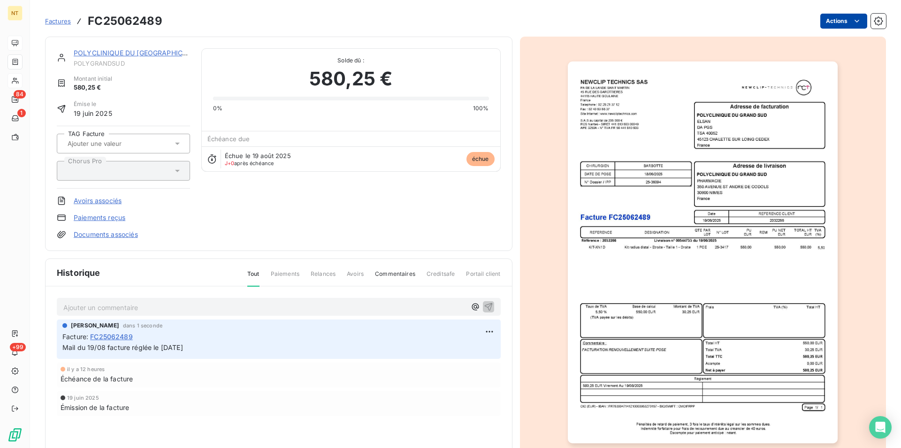
click at [851, 21] on html "NT 84 1 +99 Factures FC25062489 Actions POLYCLINIQUE DU GRAND SUD POLYGRANDSUD …" at bounding box center [450, 224] width 901 height 448
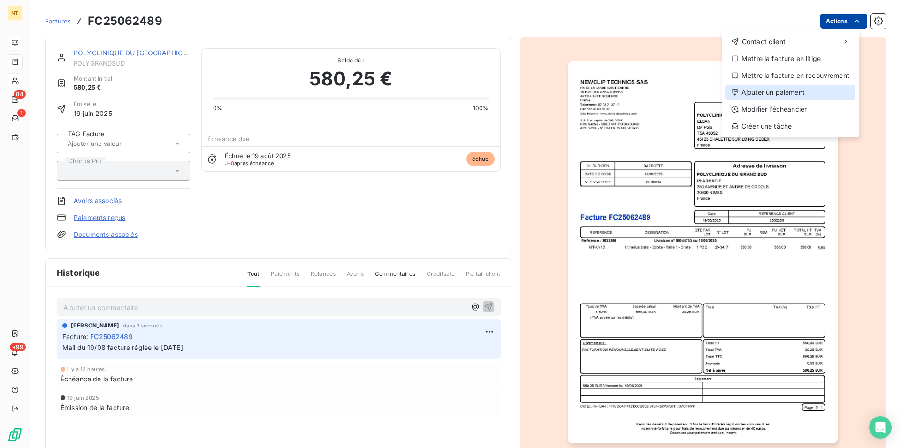
click at [790, 91] on div "Ajouter un paiement" at bounding box center [791, 92] width 130 height 15
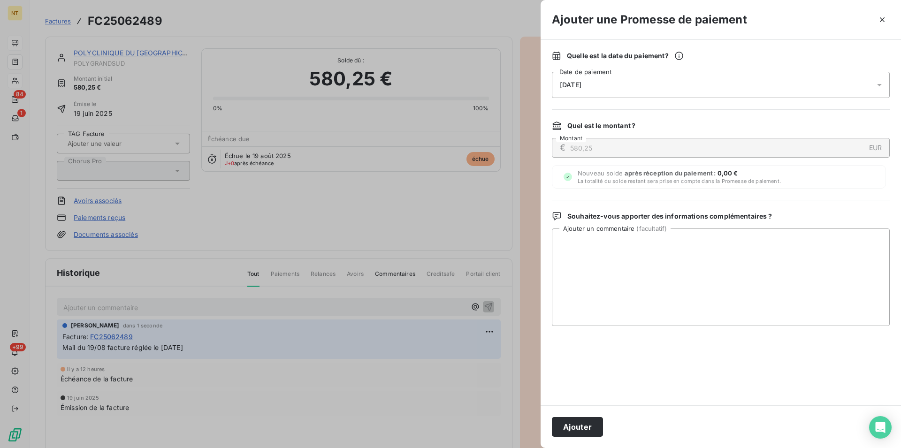
click at [635, 82] on div "[DATE]" at bounding box center [721, 85] width 338 height 26
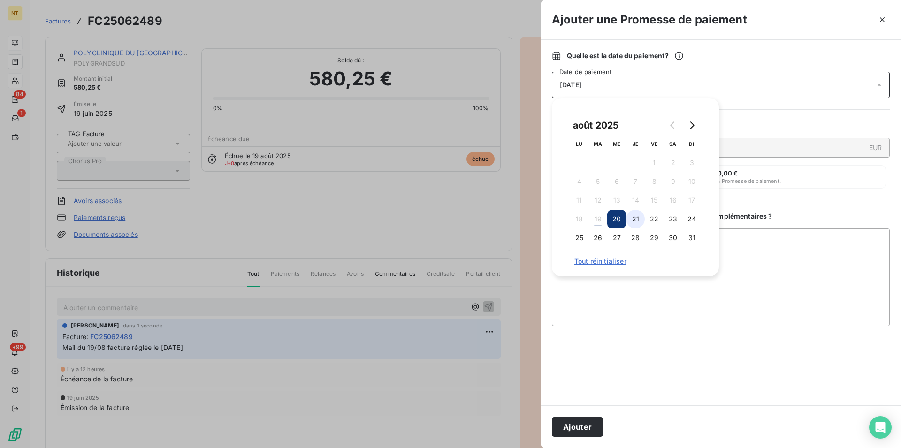
click at [638, 218] on button "21" at bounding box center [635, 219] width 19 height 19
click at [580, 429] on button "Ajouter" at bounding box center [577, 427] width 51 height 20
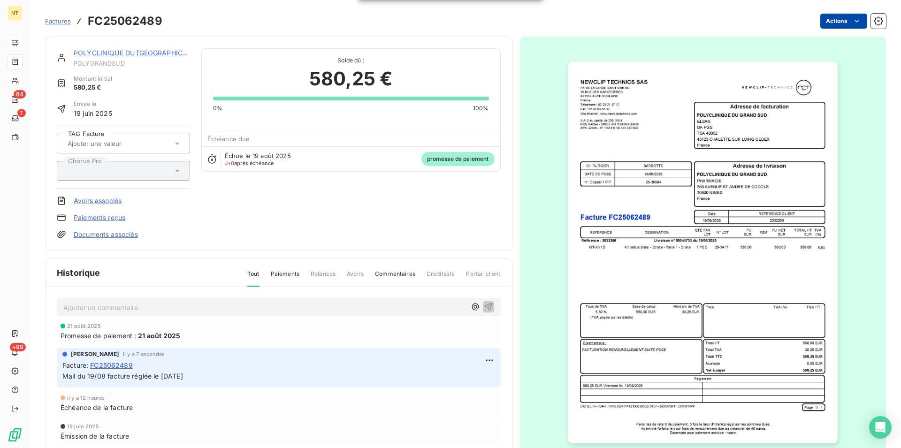
click at [131, 52] on link "POLYCLINIQUE DU [GEOGRAPHIC_DATA]" at bounding box center [139, 53] width 131 height 8
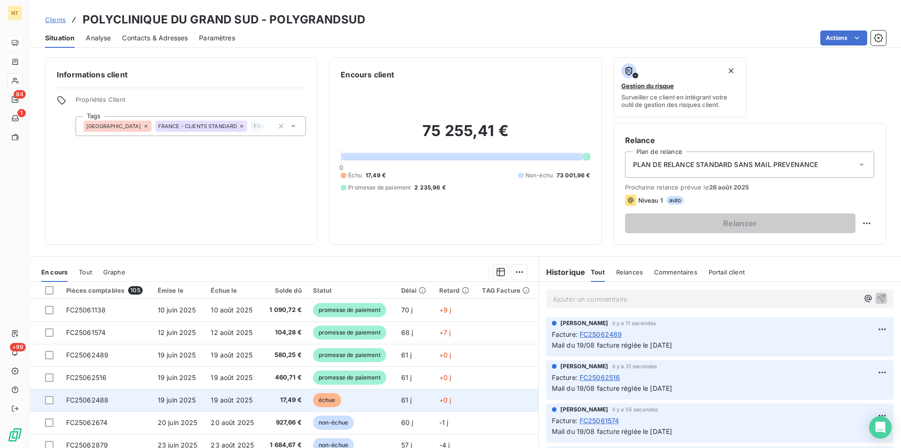
click at [111, 399] on td "FC25062488" at bounding box center [107, 400] width 92 height 23
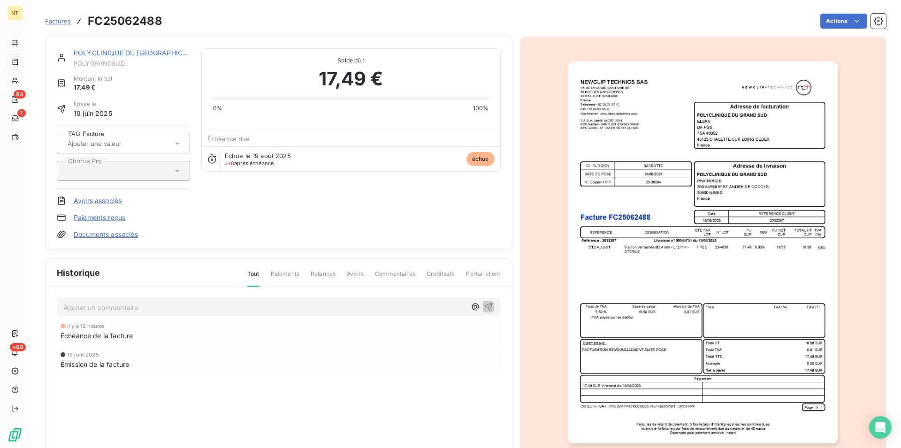
click at [134, 305] on p "Ajouter un commentaire ﻿" at bounding box center [264, 308] width 403 height 12
click at [485, 305] on icon "button" at bounding box center [488, 307] width 8 height 8
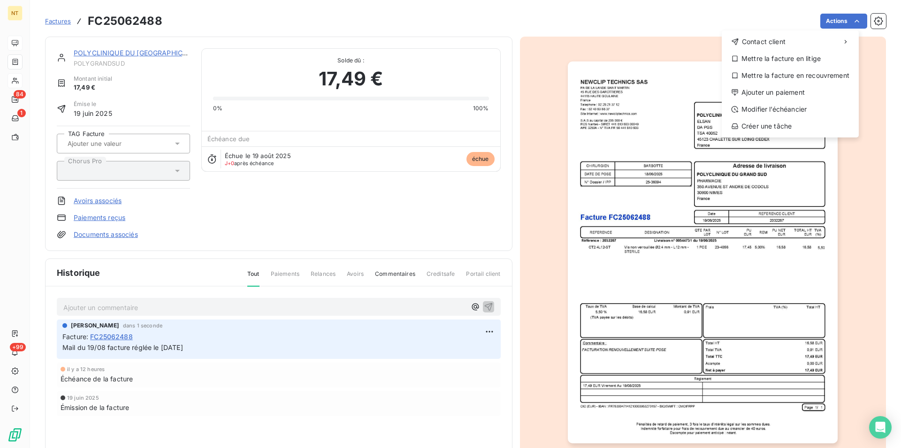
click at [850, 22] on html "NT 84 1 +99 Factures FC25062488 Actions Contact client Mettre la facture en lit…" at bounding box center [450, 224] width 901 height 448
click at [791, 90] on div "Ajouter un paiement" at bounding box center [791, 92] width 130 height 15
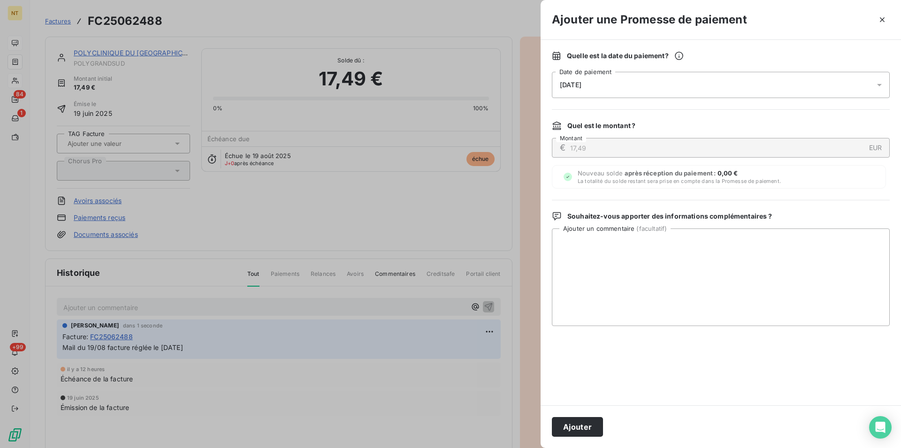
click at [635, 83] on div "[DATE]" at bounding box center [721, 85] width 338 height 26
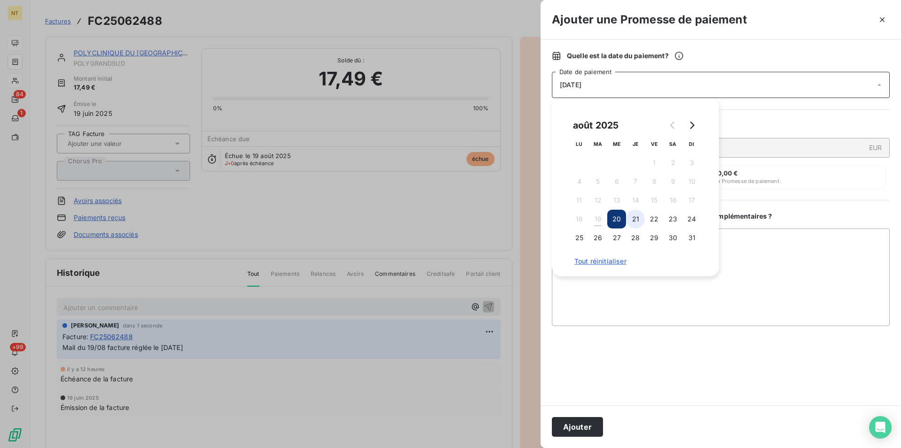
click at [636, 219] on button "21" at bounding box center [635, 219] width 19 height 19
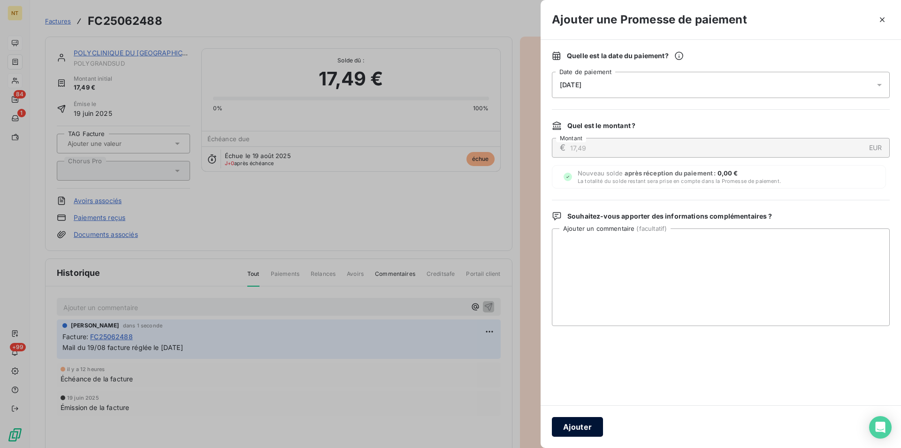
click at [578, 426] on button "Ajouter" at bounding box center [577, 427] width 51 height 20
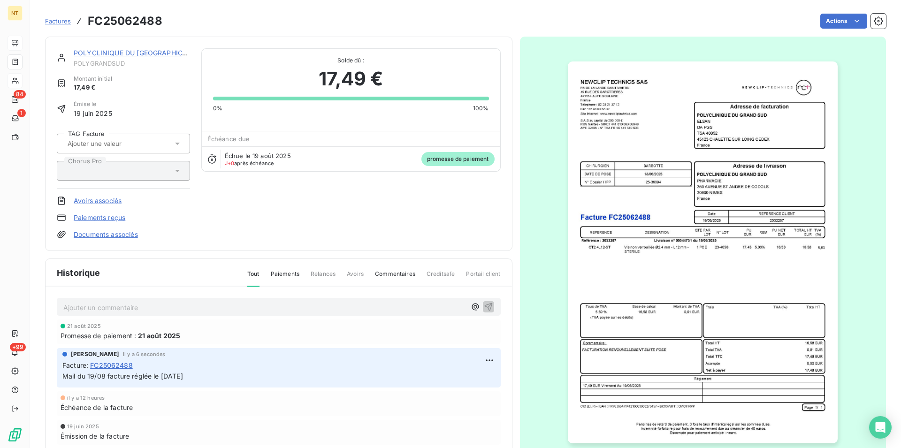
click at [133, 54] on link "POLYCLINIQUE DU [GEOGRAPHIC_DATA]" at bounding box center [139, 53] width 131 height 8
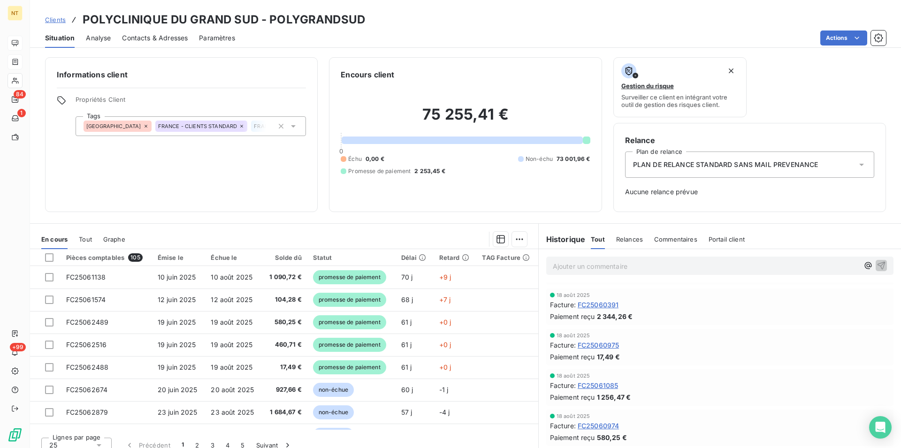
scroll to position [527, 0]
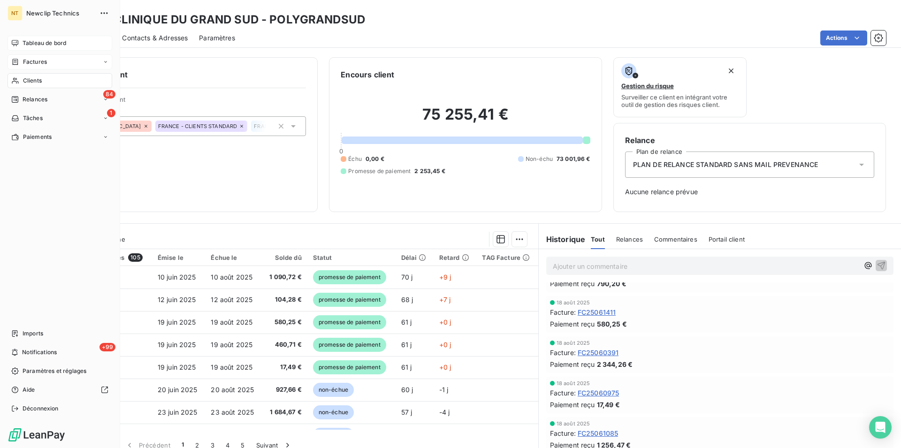
click at [44, 79] on div "Clients" at bounding box center [60, 80] width 105 height 15
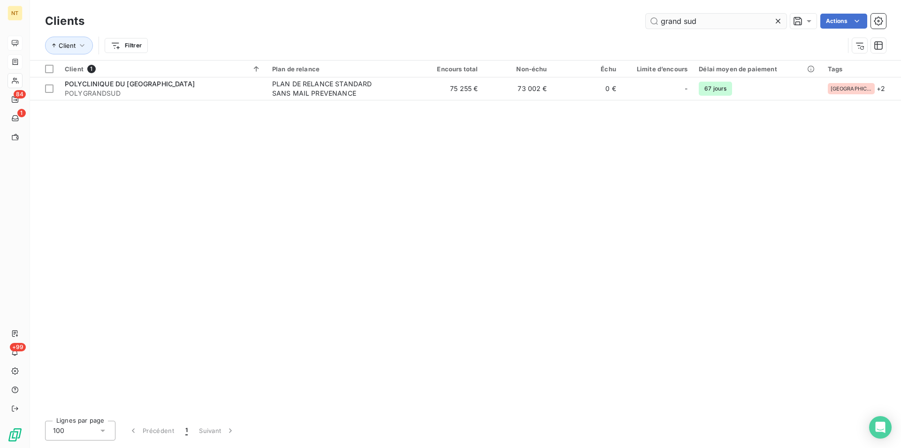
drag, startPoint x: 699, startPoint y: 22, endPoint x: 654, endPoint y: 21, distance: 45.1
click at [654, 21] on input "grand sud" at bounding box center [716, 21] width 141 height 15
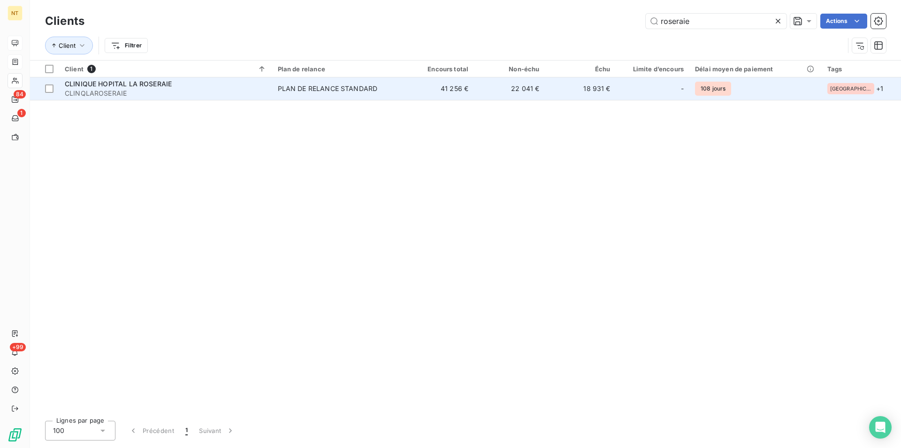
type input "roseraie"
click at [124, 83] on span "CLINIQUE HOPITAL LA ROSERAIE" at bounding box center [118, 84] width 107 height 8
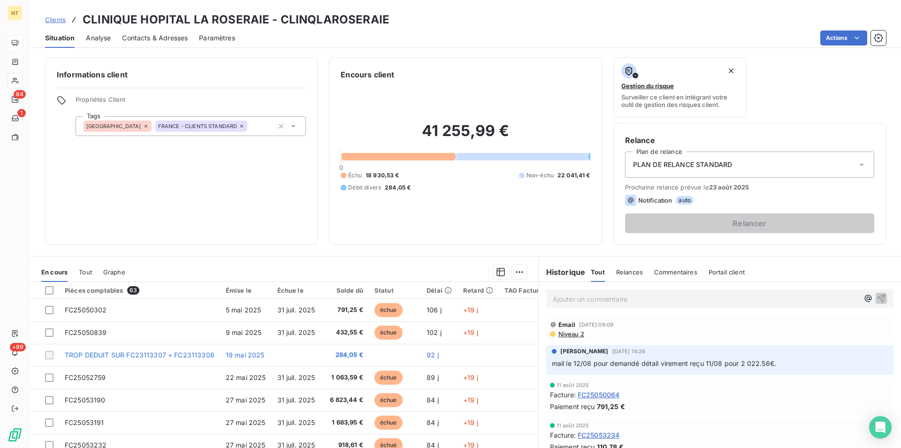
click at [553, 299] on p "Ajouter un commentaire ﻿" at bounding box center [706, 299] width 306 height 12
click at [602, 298] on p "Mail du 19/08 "" at bounding box center [706, 298] width 306 height 11
click at [878, 295] on icon "button" at bounding box center [882, 298] width 8 height 8
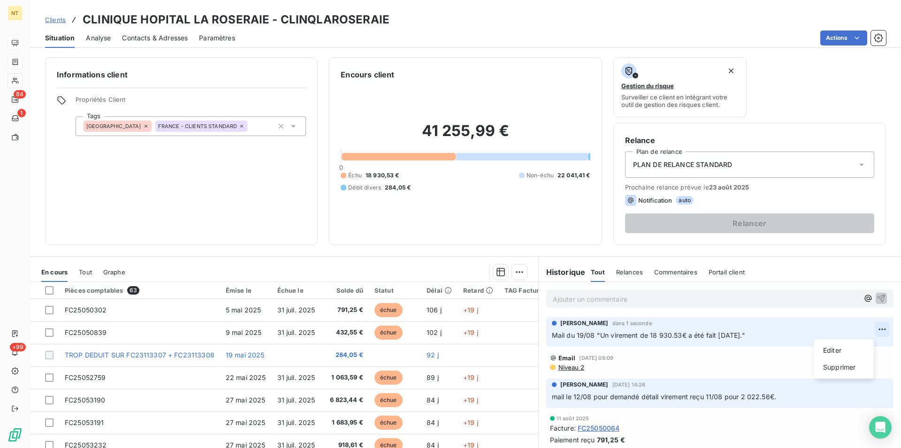
click at [867, 331] on html "NT 84 1 +99 Clients CLINIQUE HOPITAL LA ROSERAIE - CLINQLAROSERAIE Situation An…" at bounding box center [450, 224] width 901 height 448
click at [832, 352] on div "Editer" at bounding box center [844, 350] width 53 height 15
click at [787, 339] on span "Mail du 19/08 "Un virement de 18 930.53€ a été fait [DATE]." Je transfère à reg…" at bounding box center [687, 335] width 271 height 8
click at [808, 336] on p "Mail du 19/08 "Un virement de 18 930.53€ a été fait [DATE]." Je transfère à reg…" at bounding box center [713, 335] width 323 height 11
click at [879, 335] on icon "button" at bounding box center [883, 335] width 8 height 8
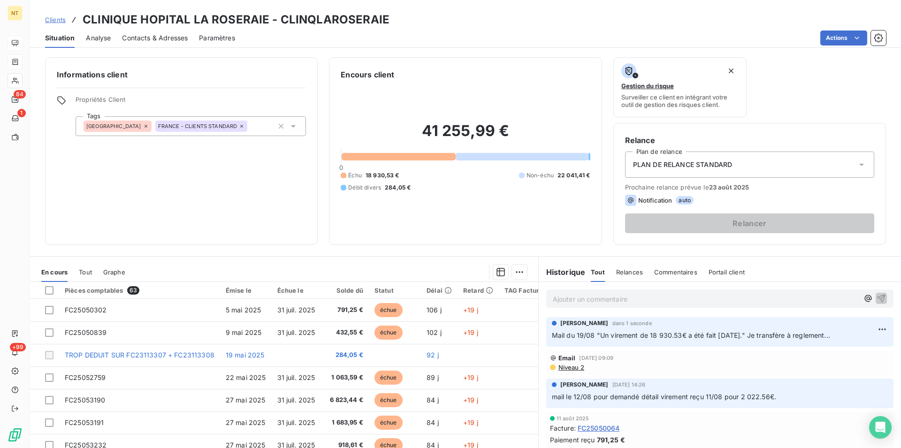
click at [158, 42] on span "Contacts & Adresses" at bounding box center [155, 37] width 66 height 9
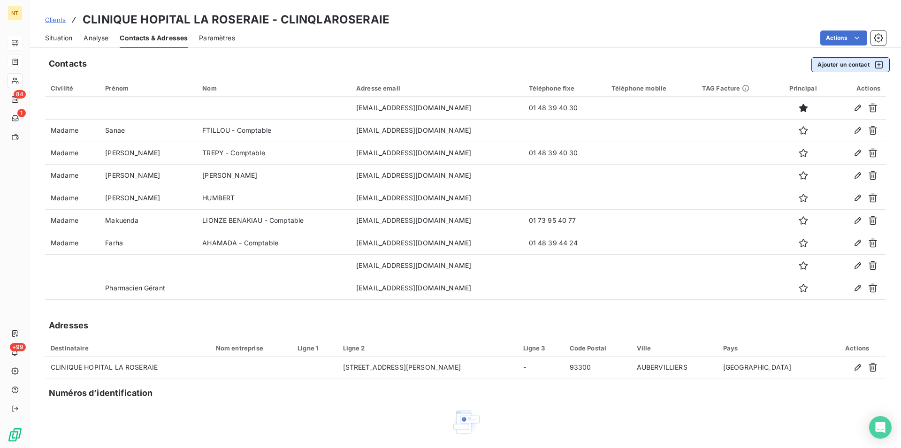
click at [839, 63] on button "Ajouter un contact" at bounding box center [850, 64] width 78 height 15
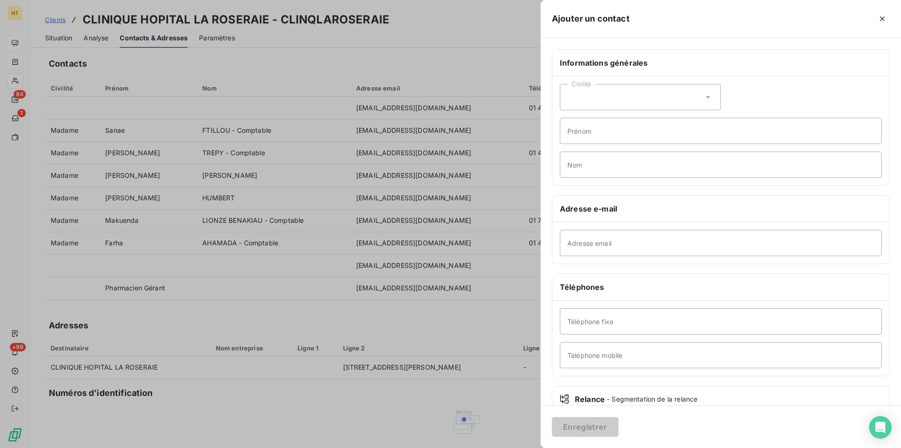
click at [704, 95] on icon at bounding box center [708, 96] width 9 height 9
click at [572, 121] on input "radio" at bounding box center [570, 120] width 9 height 9
click at [573, 130] on input "Prénom" at bounding box center [721, 131] width 322 height 26
type input "[PERSON_NAME]"
click at [580, 166] on input "Nom" at bounding box center [721, 165] width 322 height 26
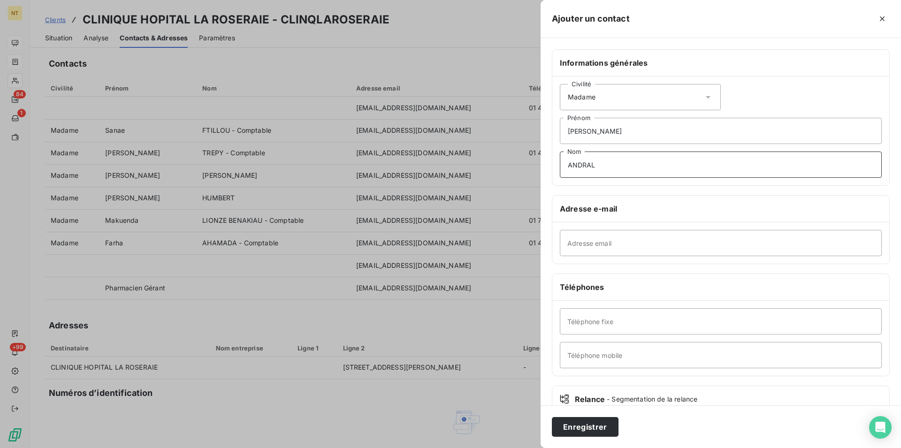
type input "ANDRAL"
click at [585, 357] on input "Téléphone mobile" at bounding box center [721, 355] width 322 height 26
type input "c"
type input "Comptable générale"
click at [580, 319] on input "Téléphone fixe" at bounding box center [721, 321] width 322 height 26
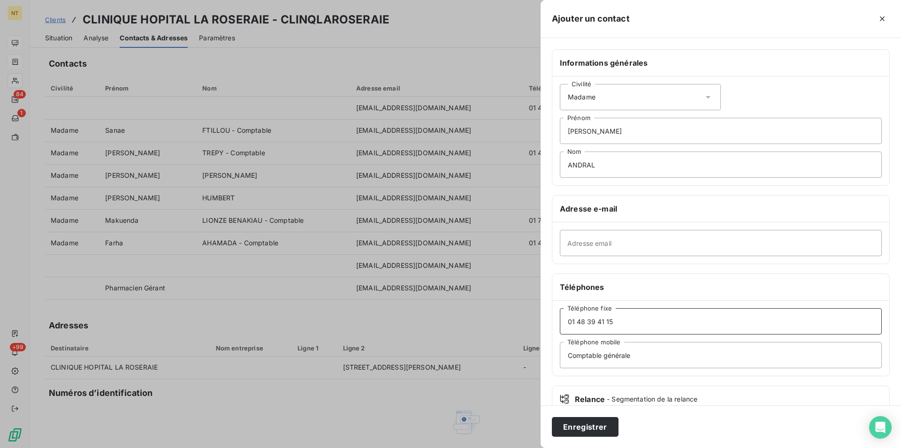
type input "01 48 39 41 15"
click at [574, 241] on input "Adresse email" at bounding box center [721, 243] width 322 height 26
drag, startPoint x: 337, startPoint y: 107, endPoint x: 359, endPoint y: 109, distance: 21.8
click at [359, 109] on div at bounding box center [450, 224] width 901 height 448
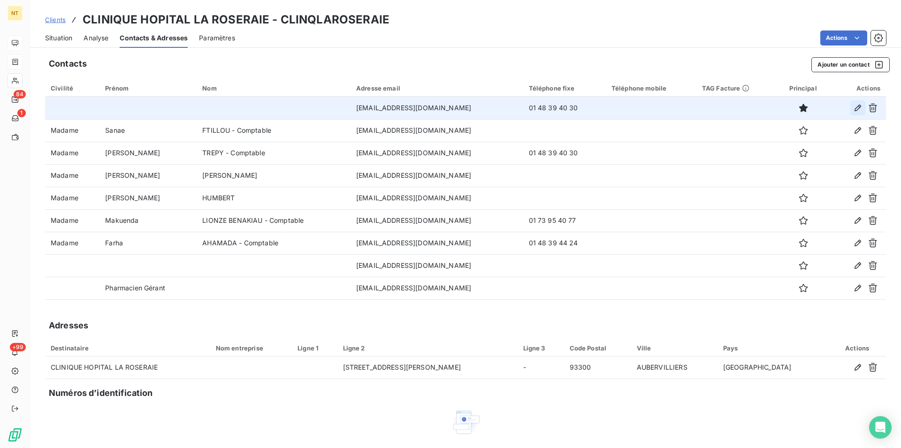
click at [853, 109] on icon "button" at bounding box center [857, 107] width 9 height 9
type input "[EMAIL_ADDRESS][DOMAIN_NAME]"
type input "01 48 39 40 30"
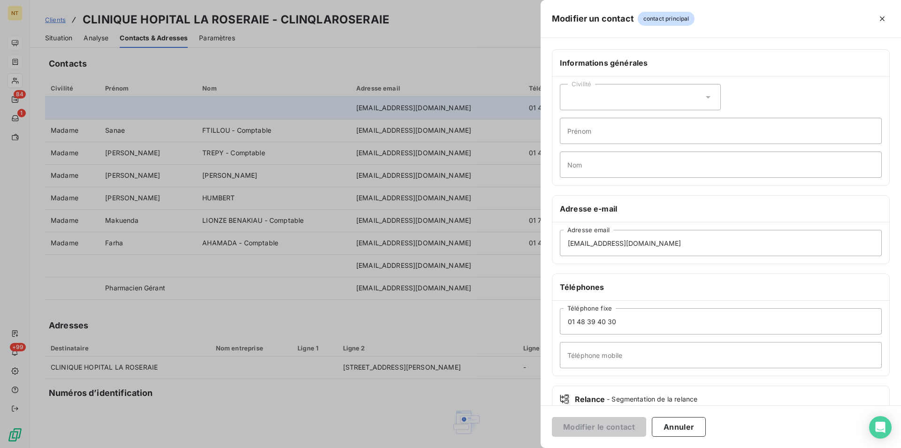
click at [706, 97] on icon at bounding box center [708, 96] width 9 height 9
click at [568, 119] on input "radio" at bounding box center [570, 120] width 9 height 9
click at [574, 128] on input "Prénom" at bounding box center [721, 131] width 322 height 26
type input "[PERSON_NAME]"
click at [569, 162] on input "Nom" at bounding box center [721, 165] width 322 height 26
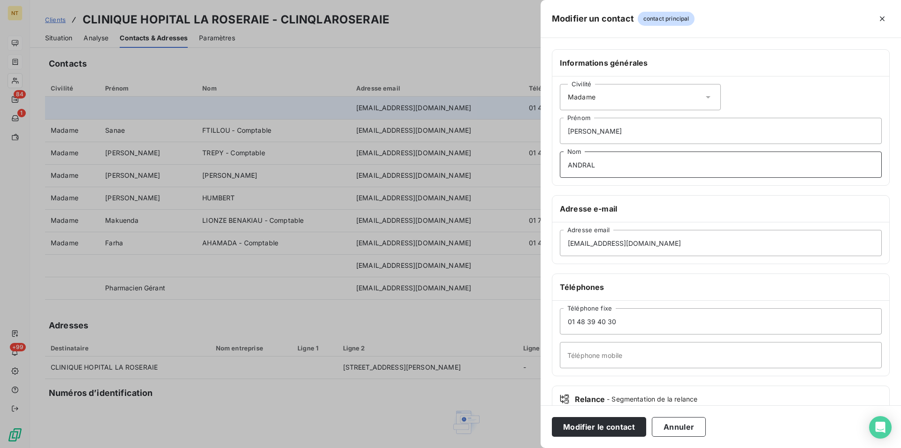
type input "ANDRAL"
drag, startPoint x: 623, startPoint y: 322, endPoint x: 602, endPoint y: 322, distance: 21.1
click at [602, 322] on input "01 48 39 40 30" at bounding box center [721, 321] width 322 height 26
type input "01 48 39 41 15"
click at [570, 353] on input "Téléphone mobile" at bounding box center [721, 355] width 322 height 26
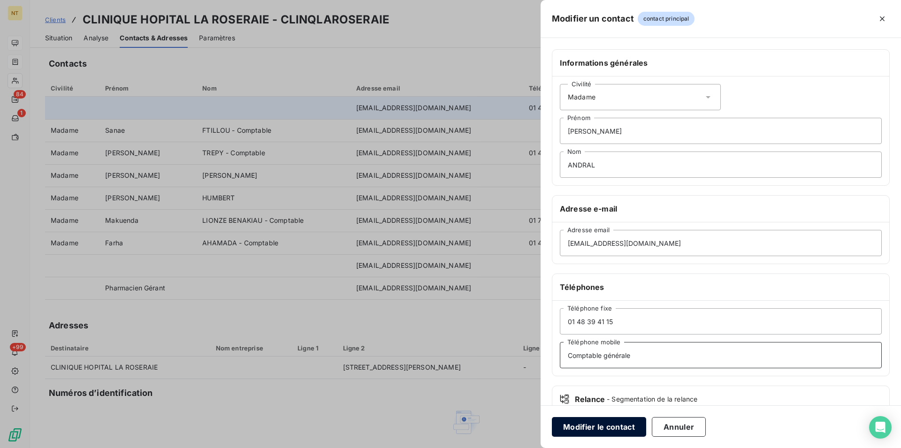
type input "Comptable générale"
click at [599, 423] on button "Modifier le contact" at bounding box center [599, 427] width 94 height 20
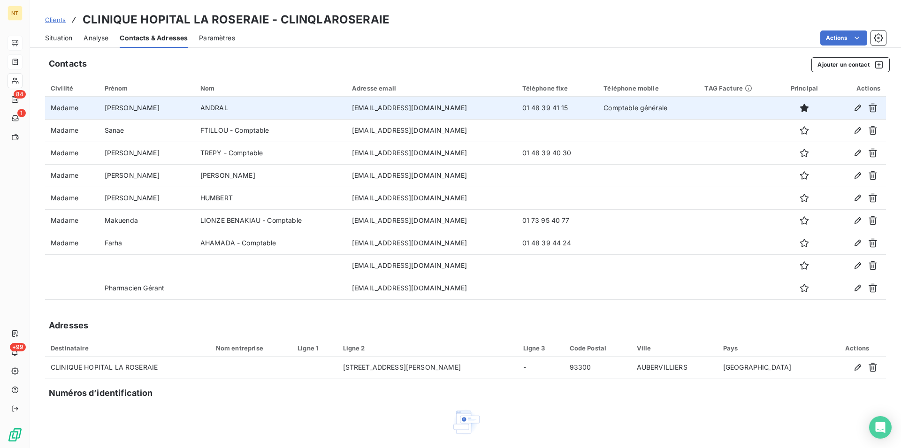
click at [60, 32] on div "Situation" at bounding box center [58, 38] width 27 height 20
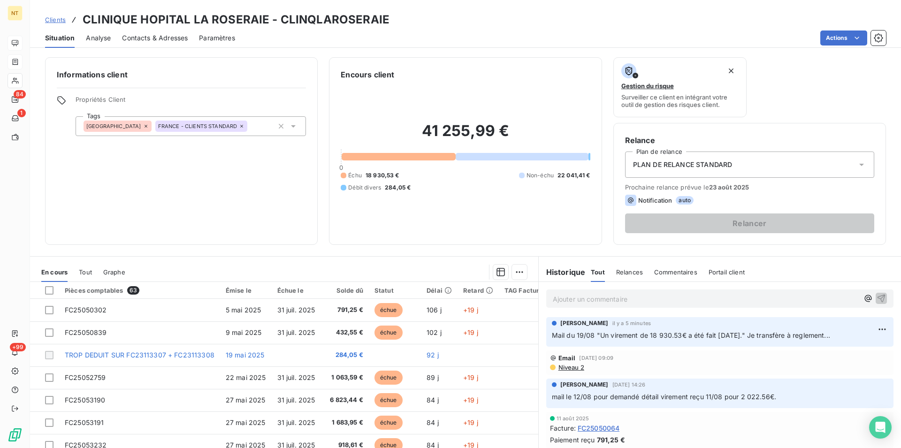
click at [174, 38] on span "Contacts & Adresses" at bounding box center [155, 37] width 66 height 9
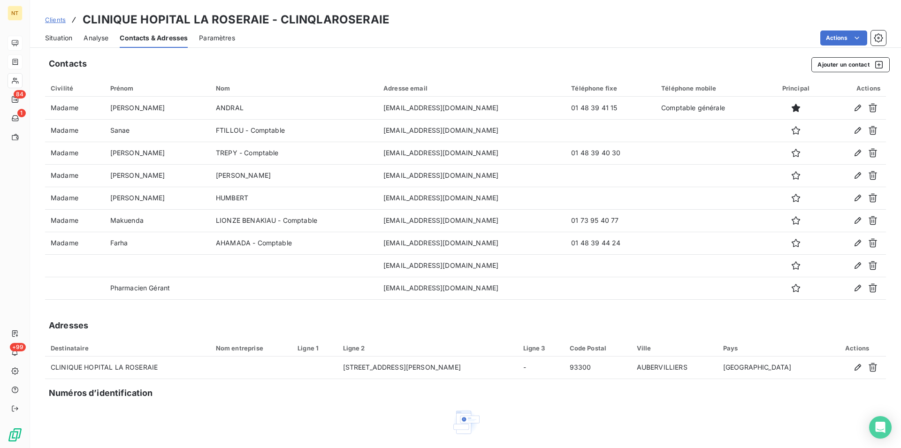
click at [60, 35] on span "Situation" at bounding box center [58, 37] width 27 height 9
